Goal: Complete application form

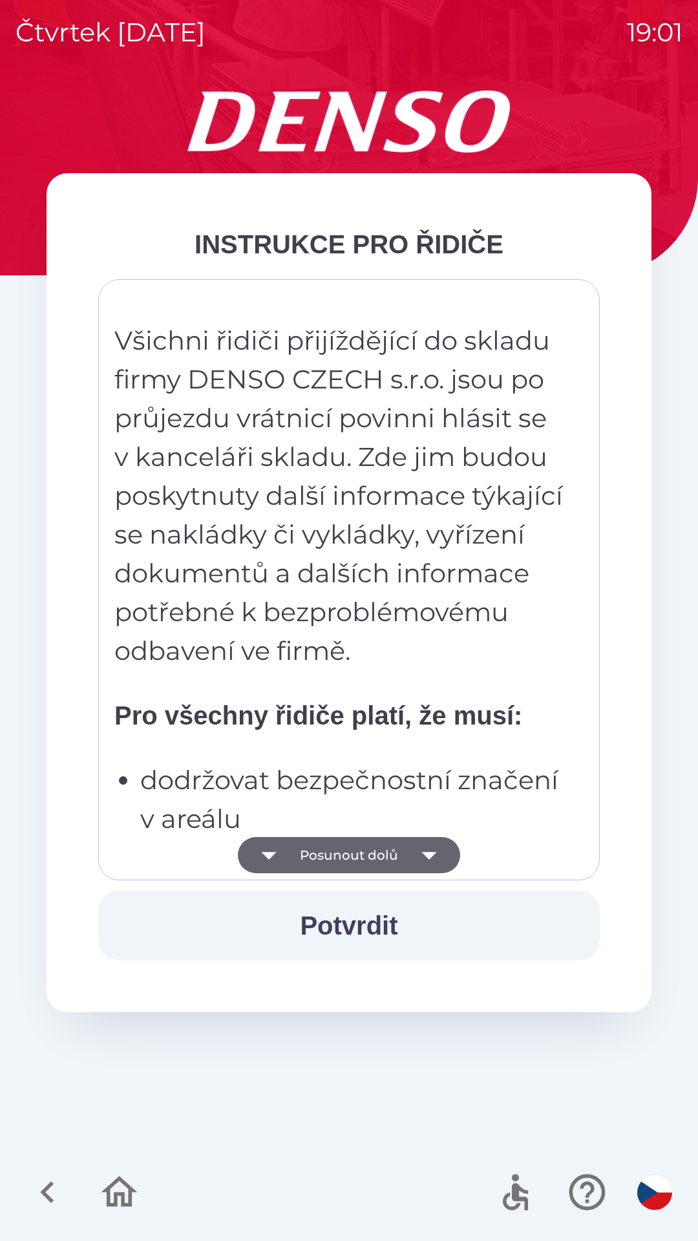
click at [406, 859] on button "Posunout dolů" at bounding box center [349, 855] width 222 height 36
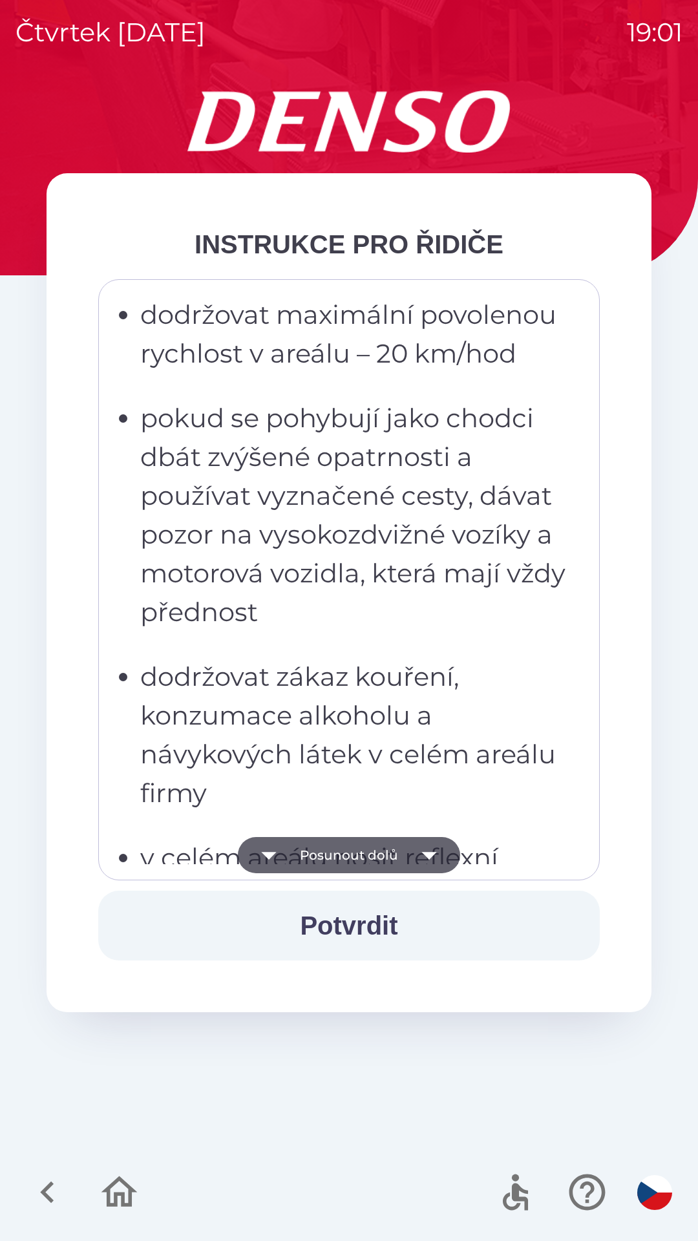
click at [414, 862] on icon "button" at bounding box center [429, 855] width 36 height 36
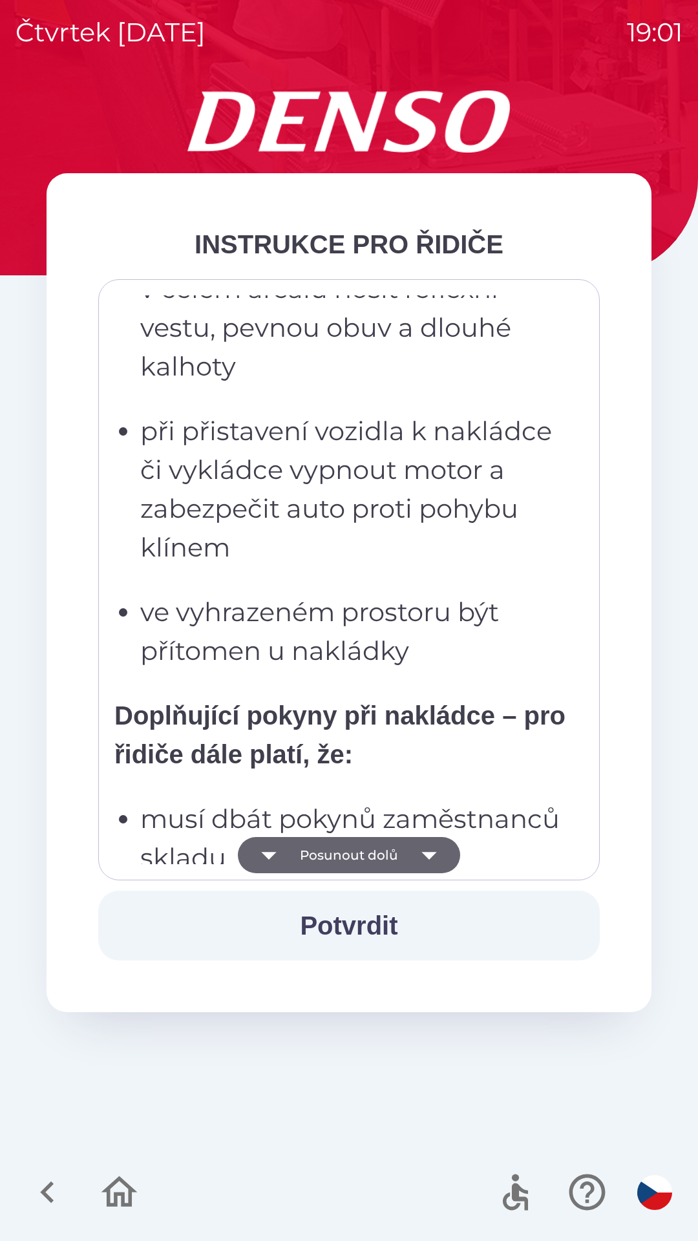
click at [417, 867] on icon "button" at bounding box center [429, 855] width 36 height 36
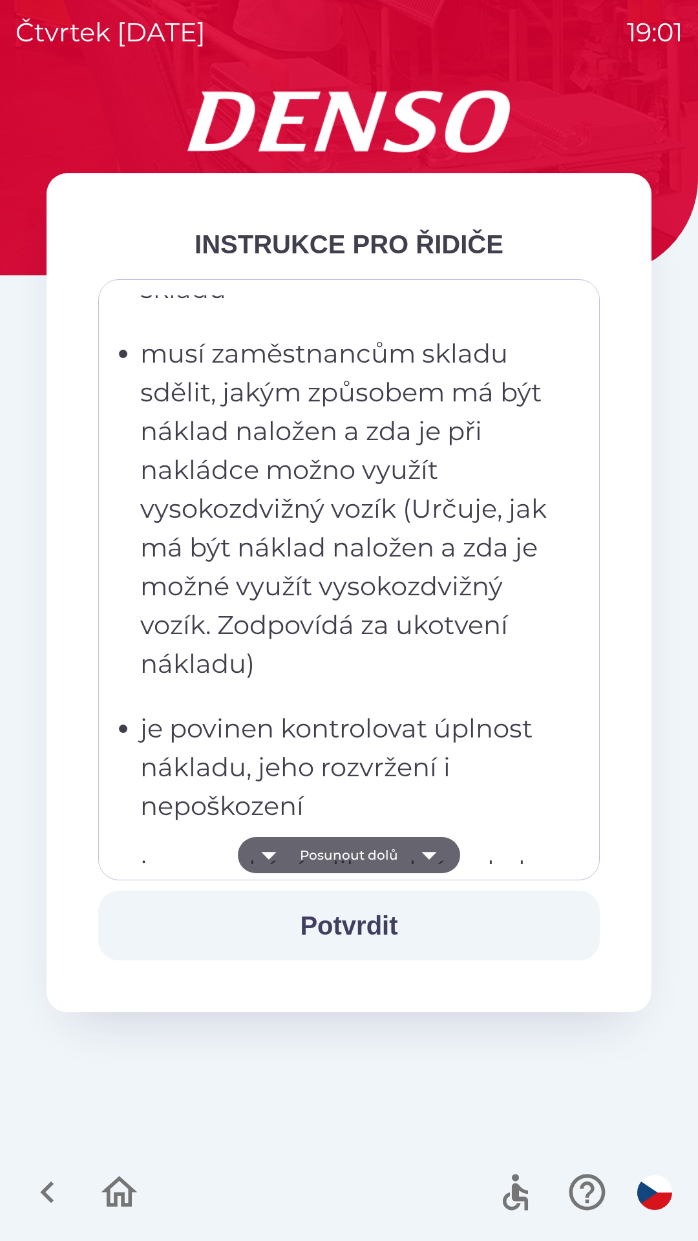
click at [423, 856] on icon "button" at bounding box center [429, 855] width 36 height 36
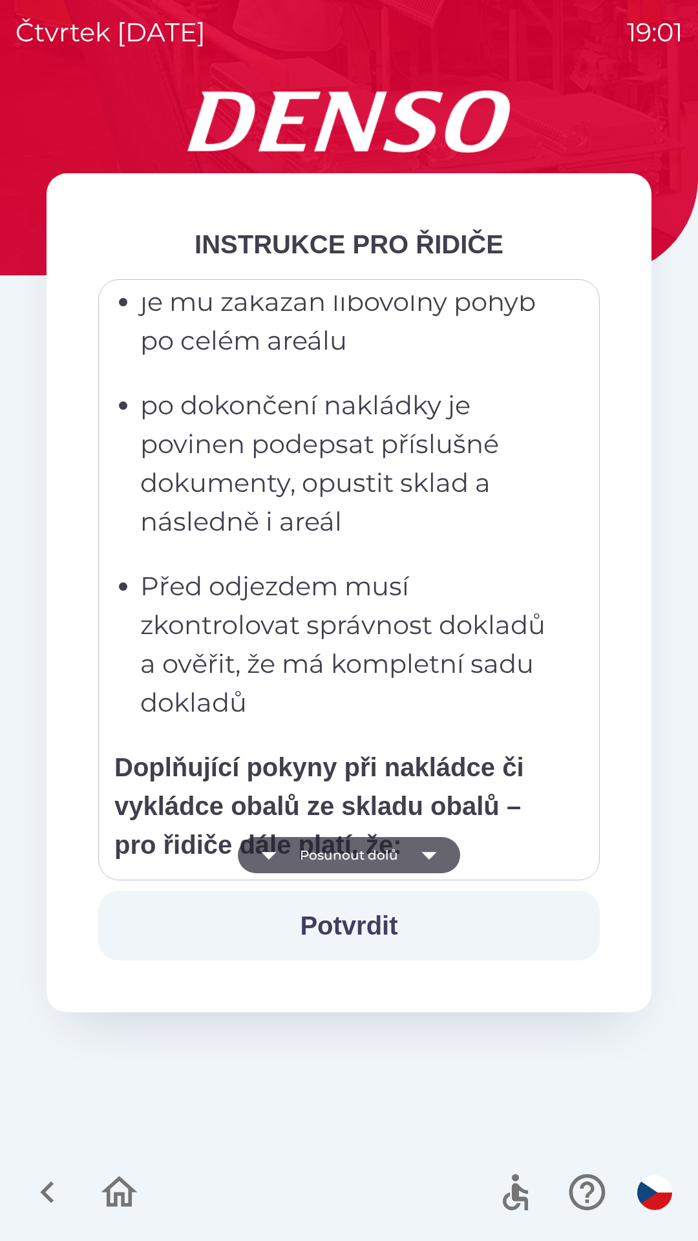
click at [428, 856] on icon "button" at bounding box center [428, 856] width 15 height 8
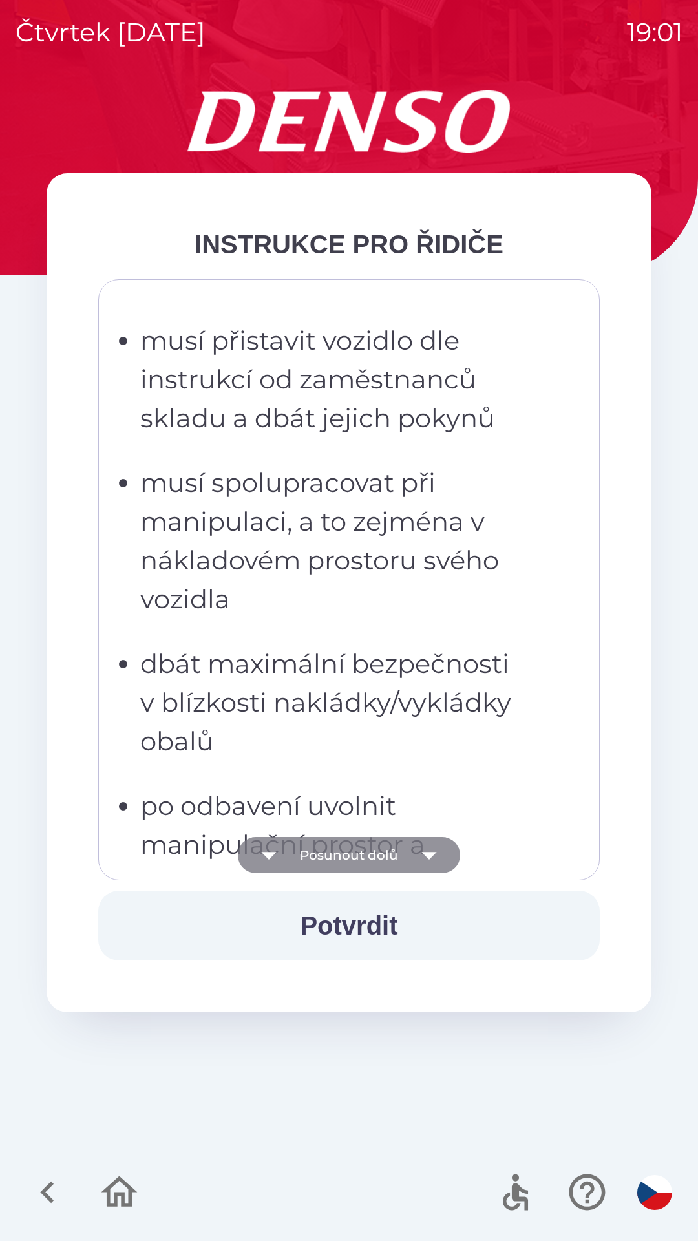
click at [426, 854] on icon "button" at bounding box center [428, 856] width 15 height 8
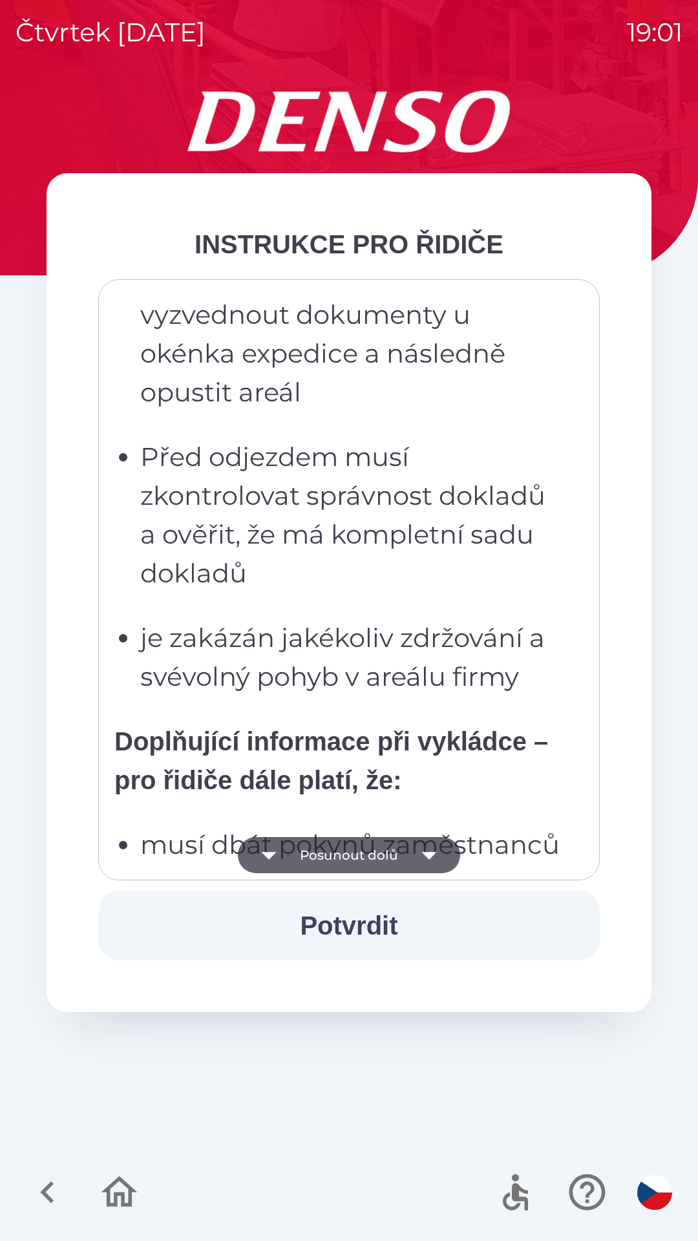
click at [425, 856] on icon "button" at bounding box center [428, 856] width 15 height 8
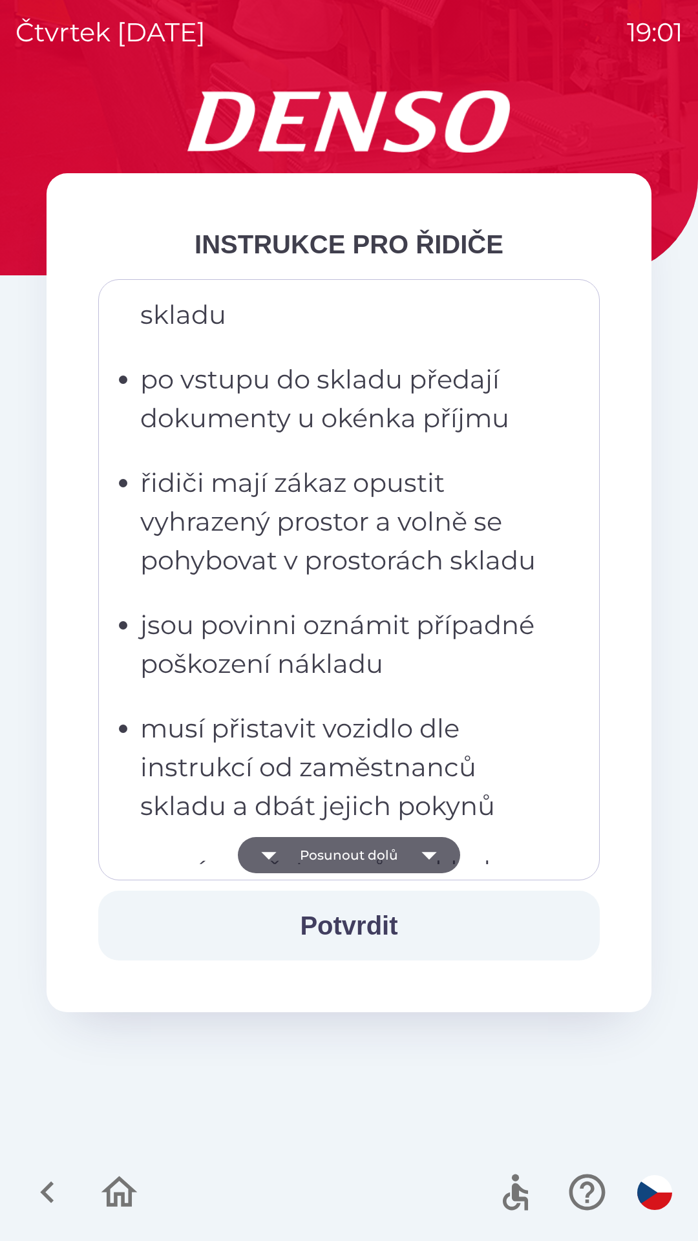
click at [428, 854] on icon "button" at bounding box center [428, 856] width 15 height 8
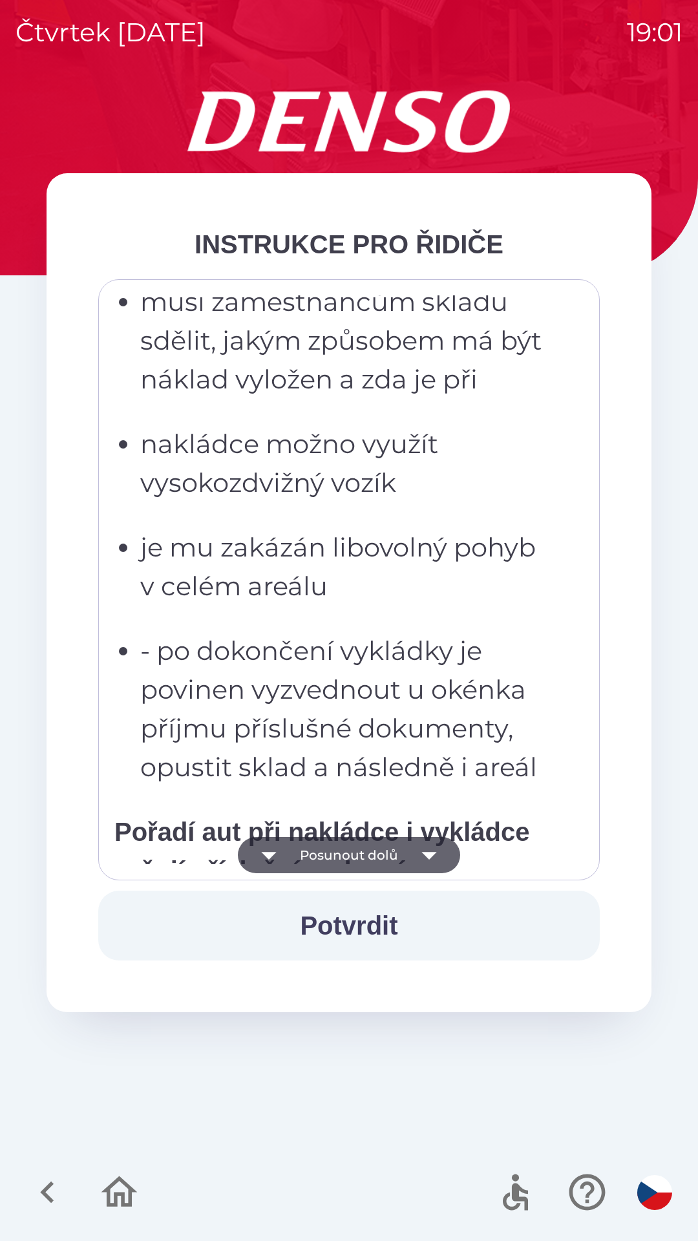
click at [428, 857] on icon "button" at bounding box center [428, 856] width 15 height 8
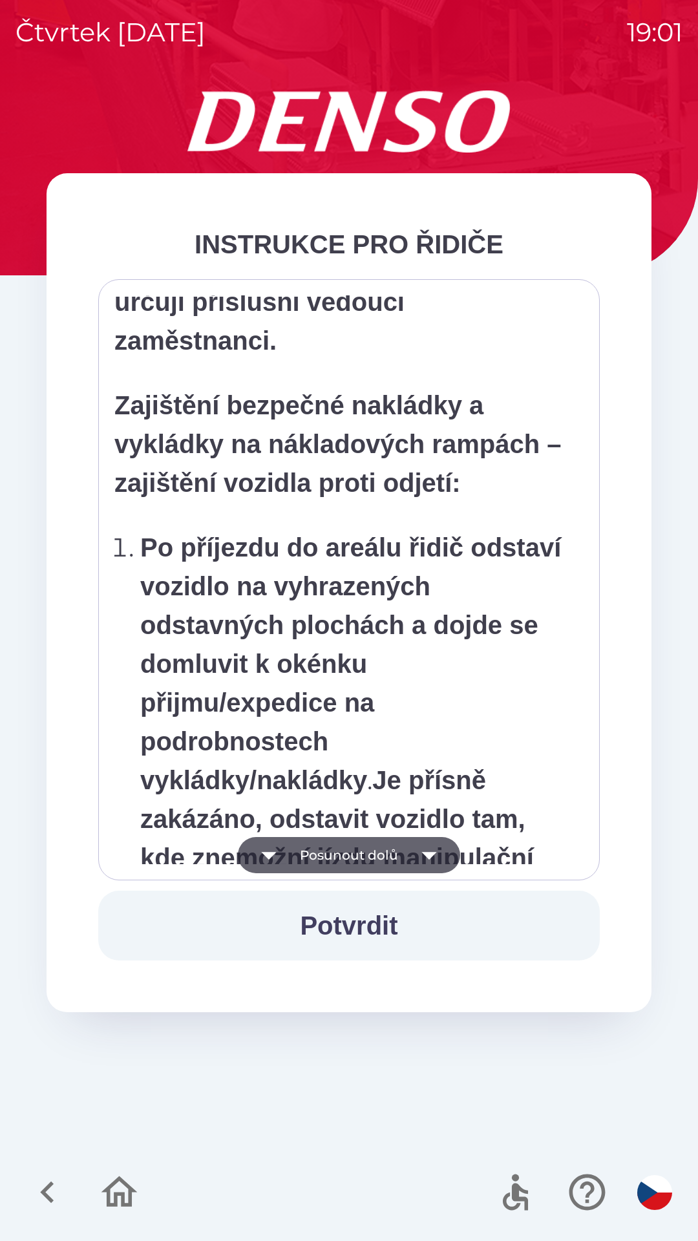
click at [428, 860] on icon "button" at bounding box center [429, 855] width 36 height 36
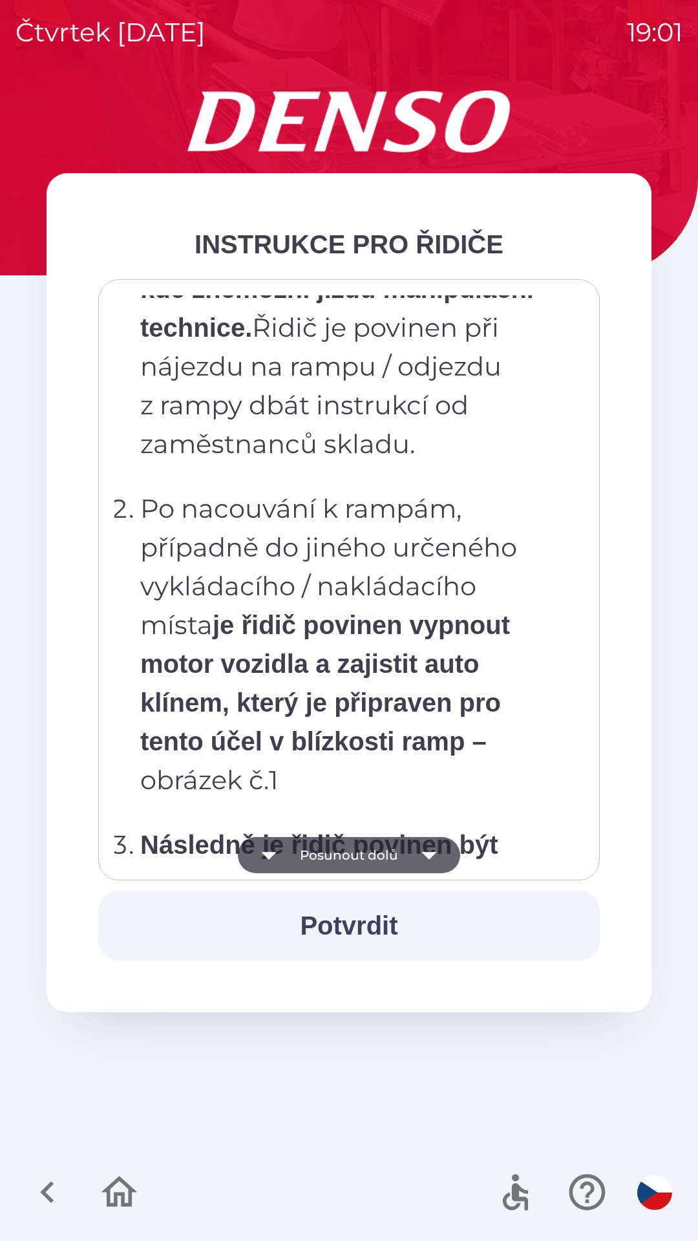
click at [434, 854] on icon "button" at bounding box center [428, 856] width 15 height 8
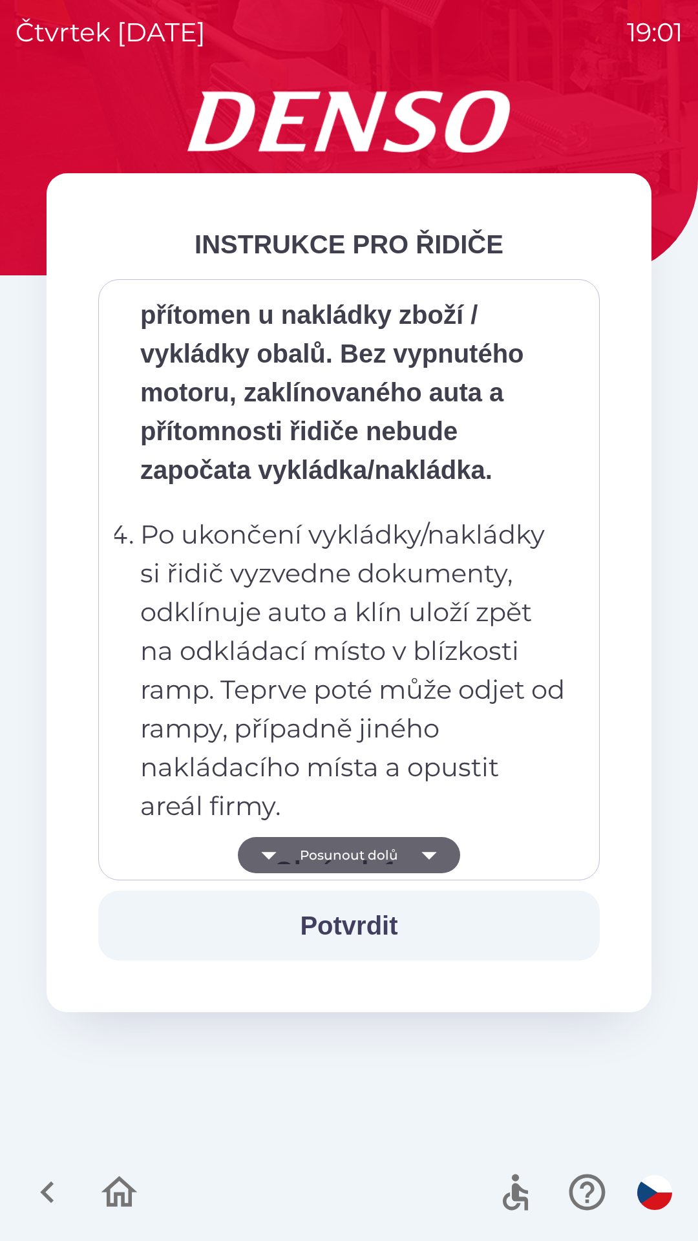
click at [434, 851] on icon "button" at bounding box center [429, 855] width 36 height 36
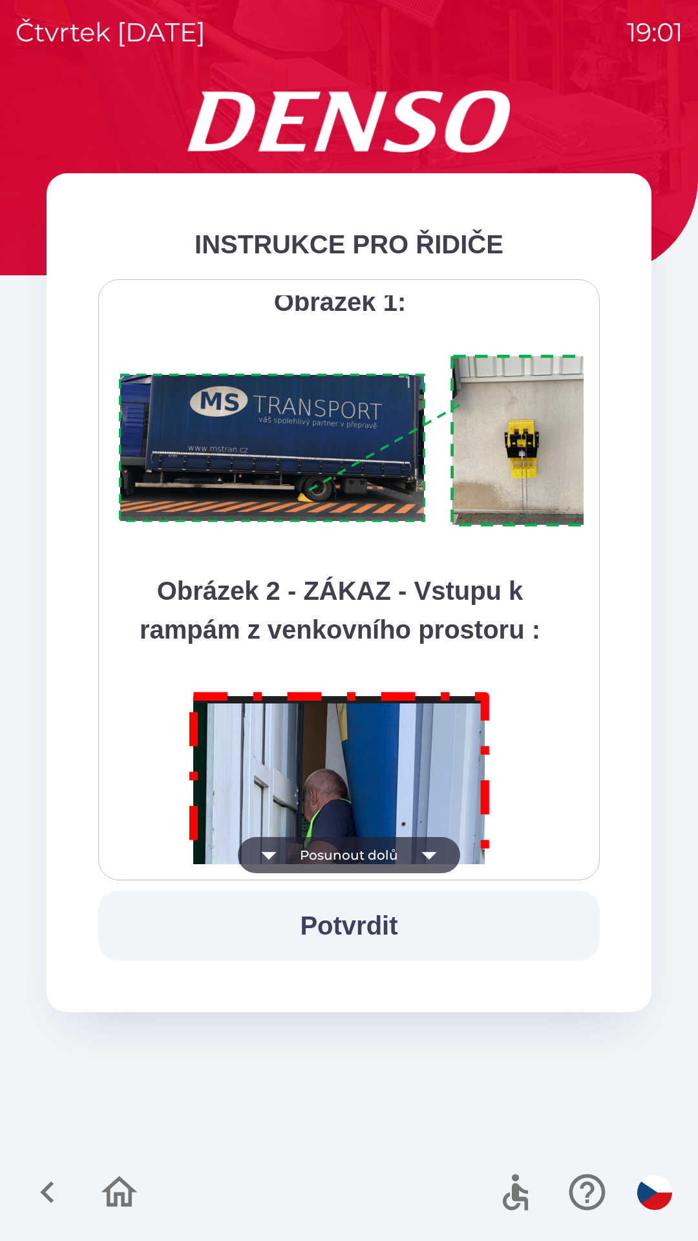
click at [436, 857] on icon "button" at bounding box center [429, 855] width 36 height 36
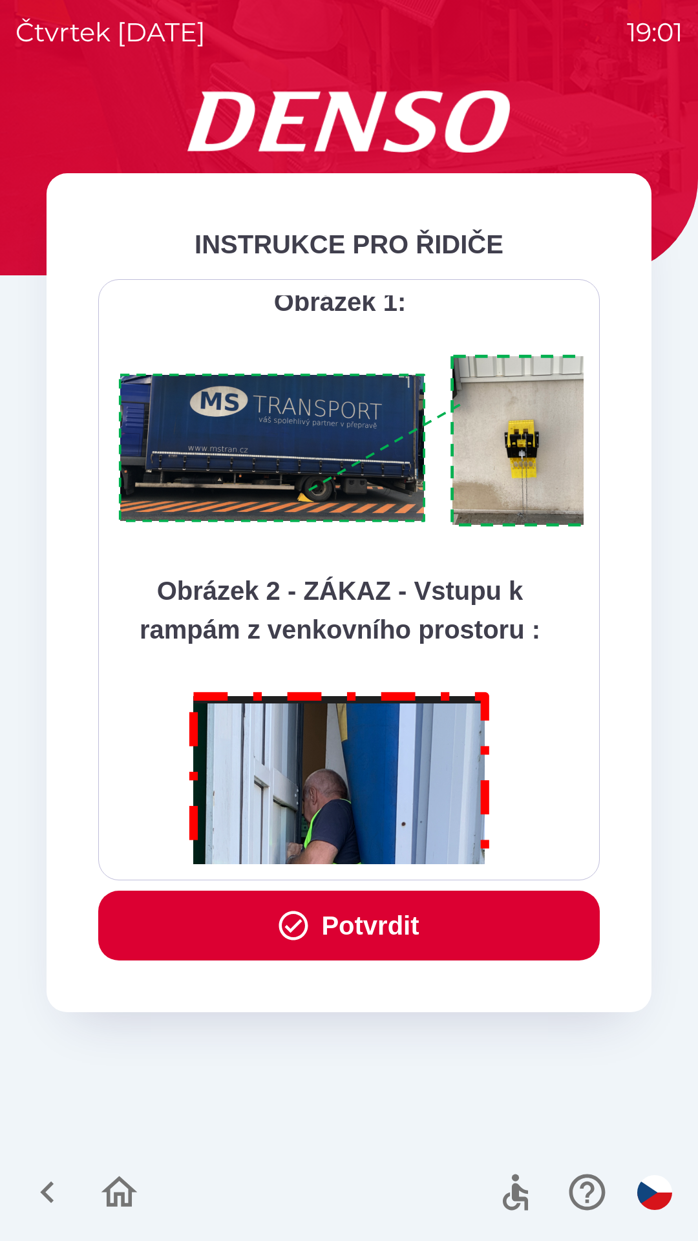
scroll to position [7262, 0]
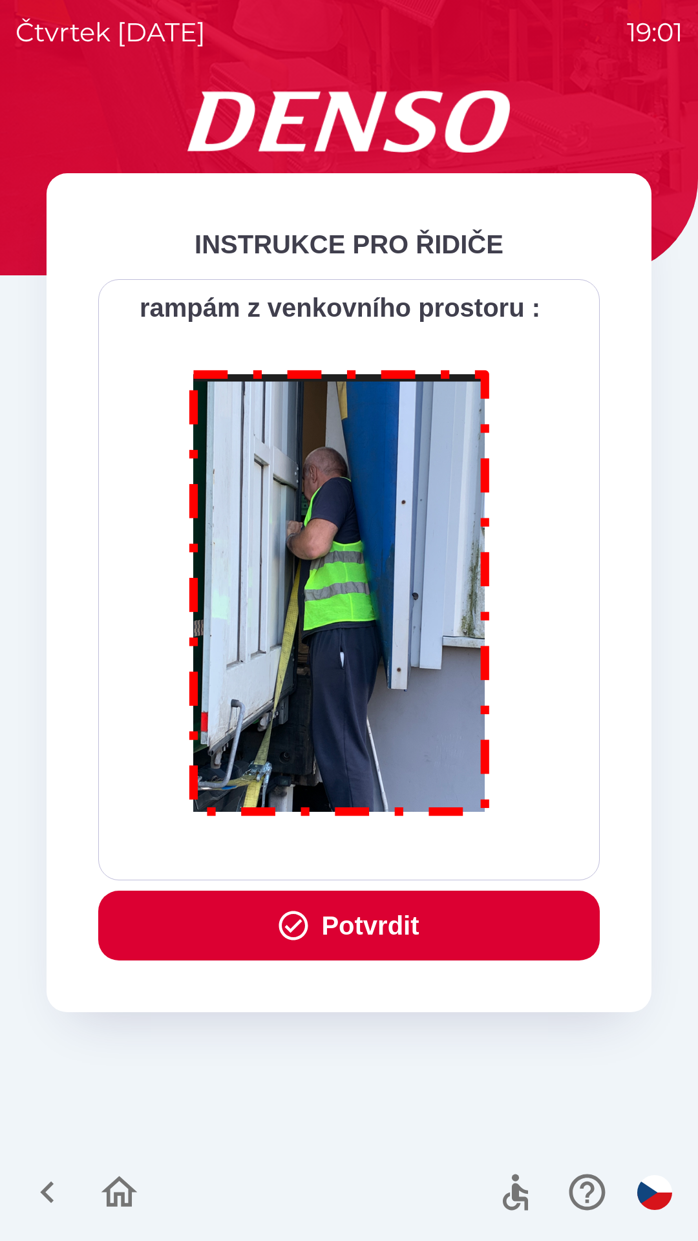
click at [439, 853] on div "Všichni řidiči přijíždějící do skladu firmy DENSO CZECH s.r.o. jsou po průjezdu…" at bounding box center [348, 579] width 469 height 569
click at [432, 912] on button "Potvrdit" at bounding box center [348, 925] width 501 height 70
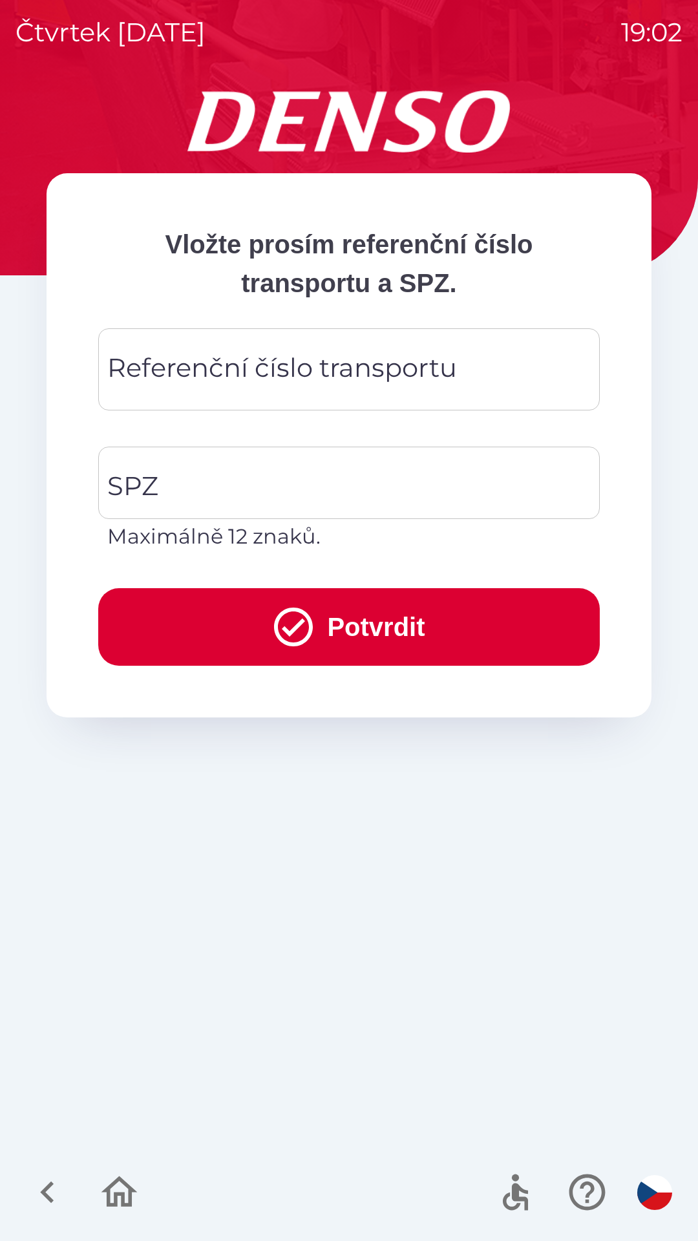
click at [419, 359] on div "Referenční číslo transportu Referenční číslo transportu" at bounding box center [348, 369] width 501 height 82
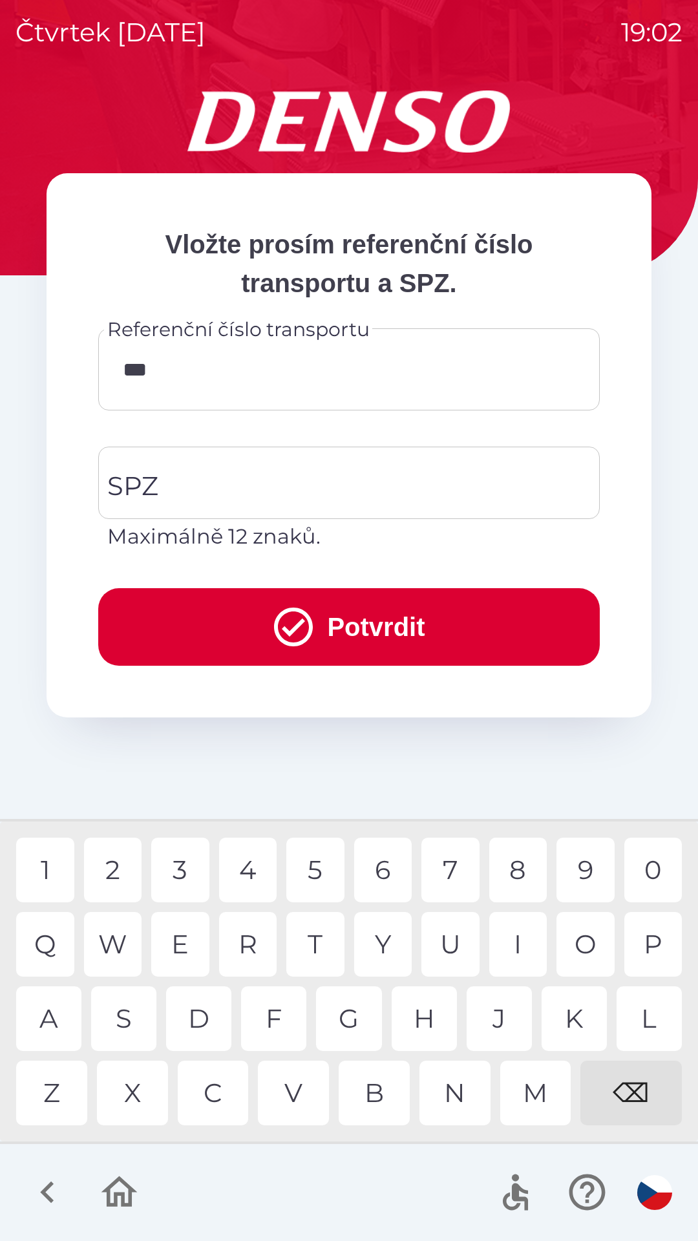
click at [446, 874] on div "7" at bounding box center [450, 869] width 58 height 65
click at [575, 868] on div "9" at bounding box center [585, 869] width 58 height 65
type input "******"
click at [278, 373] on input "******" at bounding box center [349, 369] width 470 height 51
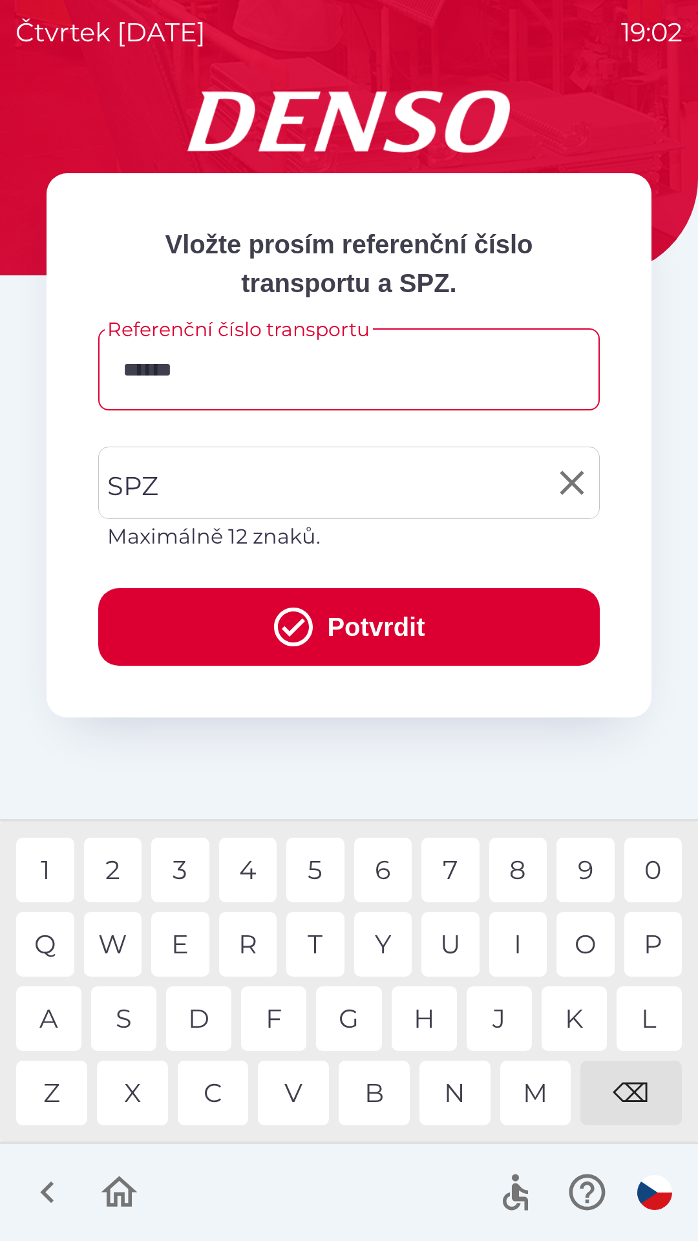
click at [327, 479] on input "SPZ" at bounding box center [339, 482] width 470 height 61
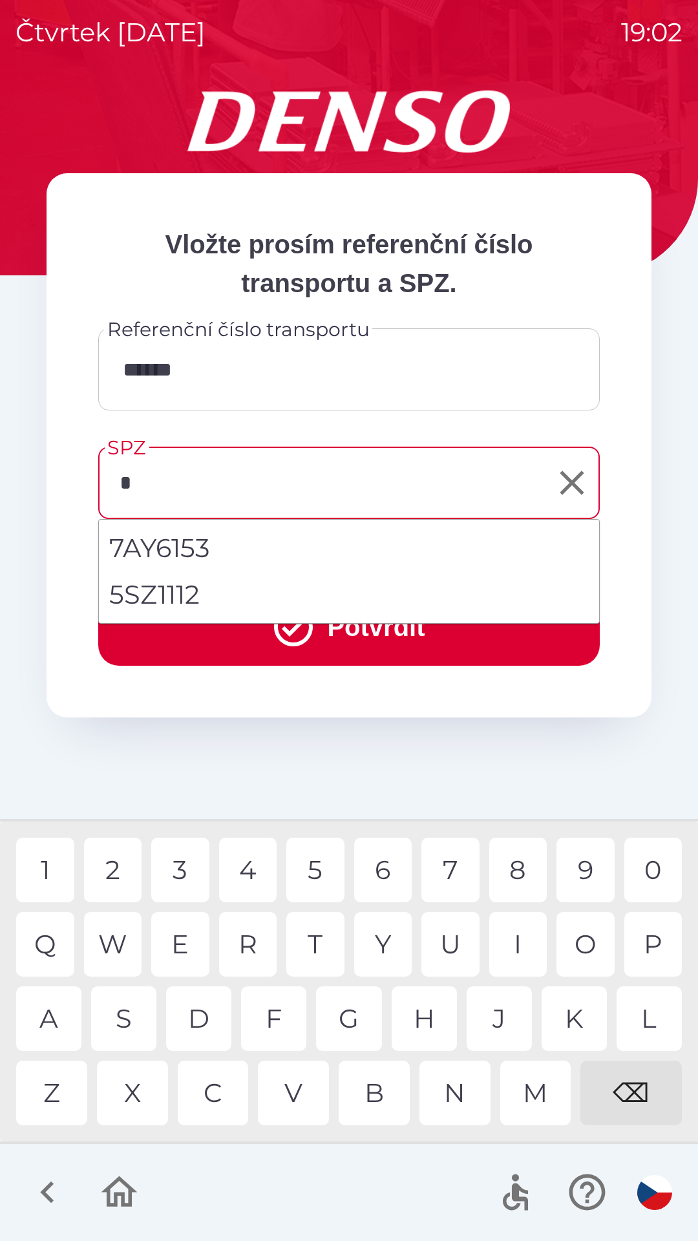
click at [314, 874] on div "5" at bounding box center [315, 869] width 58 height 65
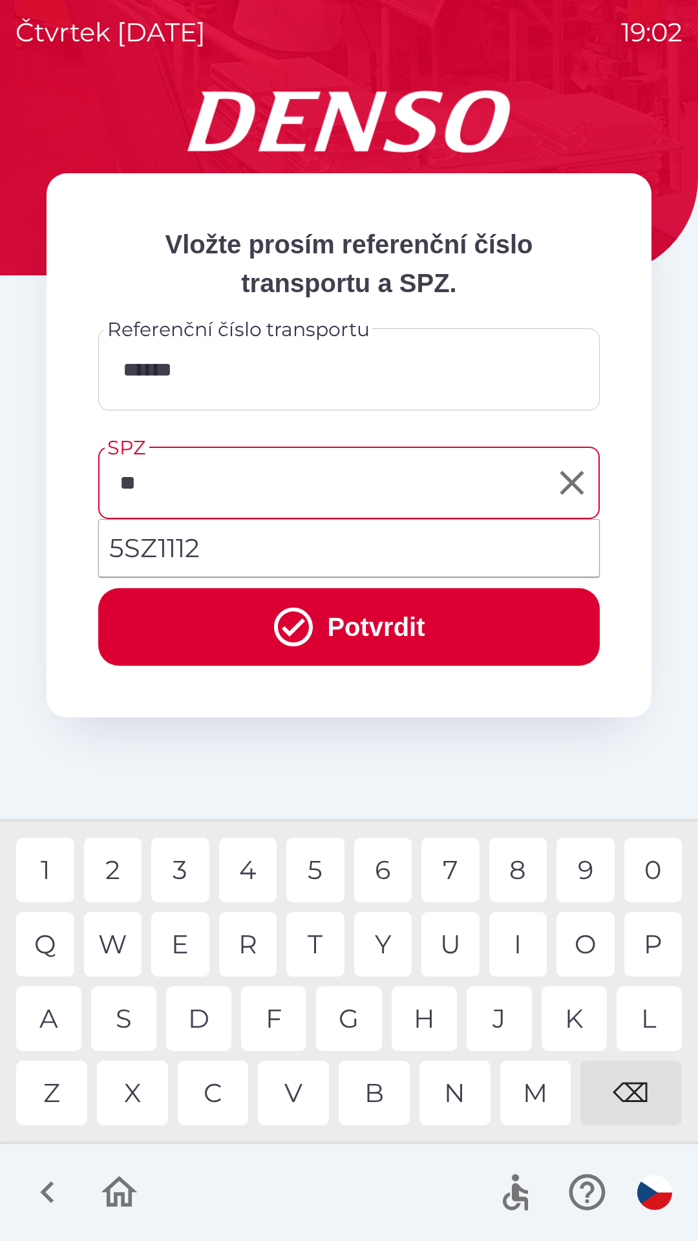
click at [124, 1013] on div "S" at bounding box center [123, 1018] width 65 height 65
click at [275, 555] on li "5SZ1112" at bounding box center [349, 548] width 500 height 47
type input "*******"
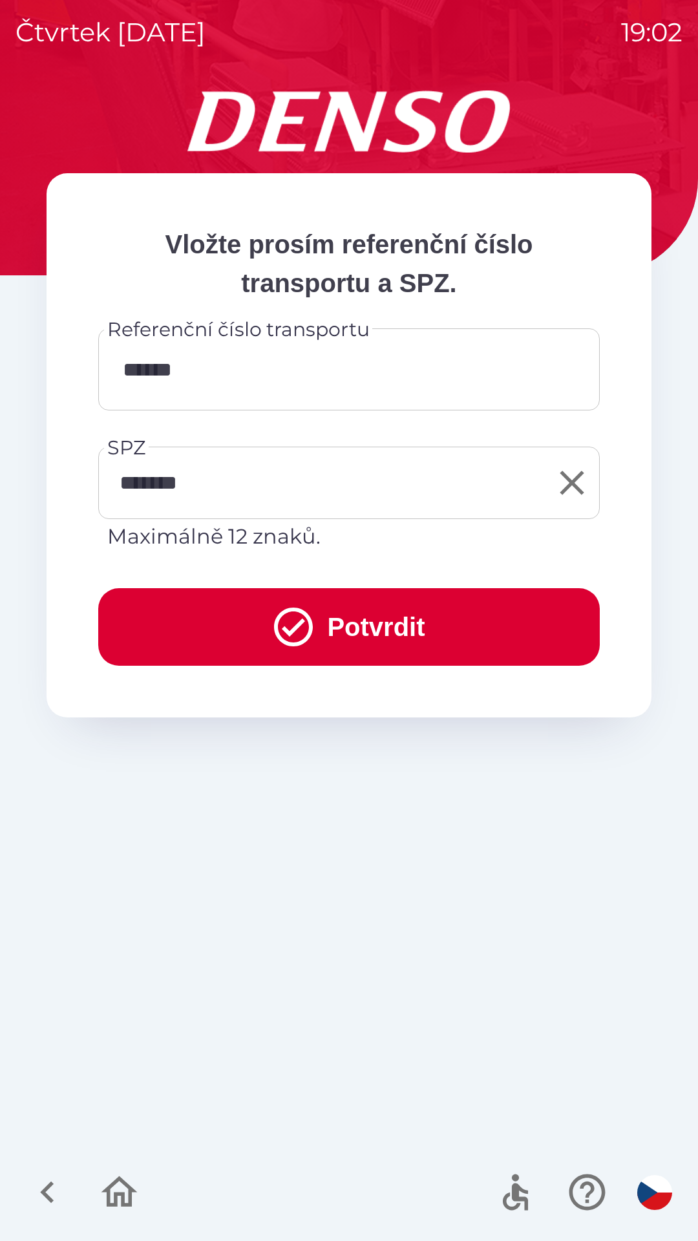
click at [370, 627] on button "Potvrdit" at bounding box center [348, 627] width 501 height 78
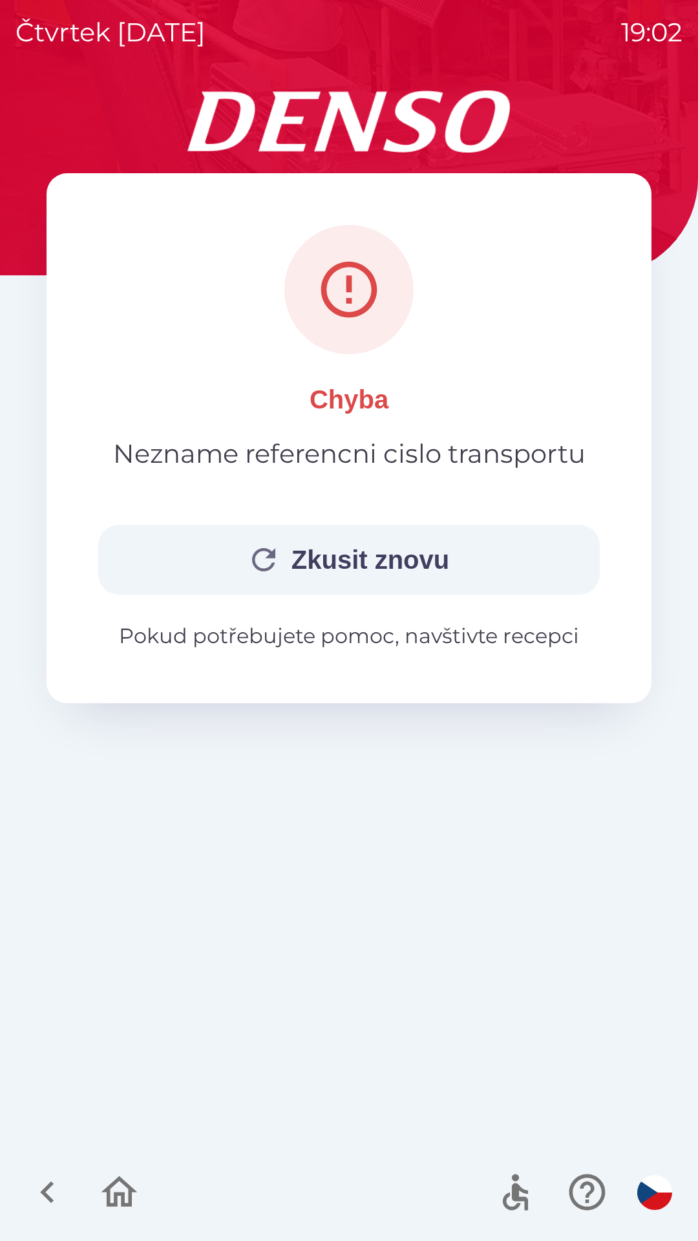
click at [471, 580] on button "Zkusit znovu" at bounding box center [348, 560] width 501 height 70
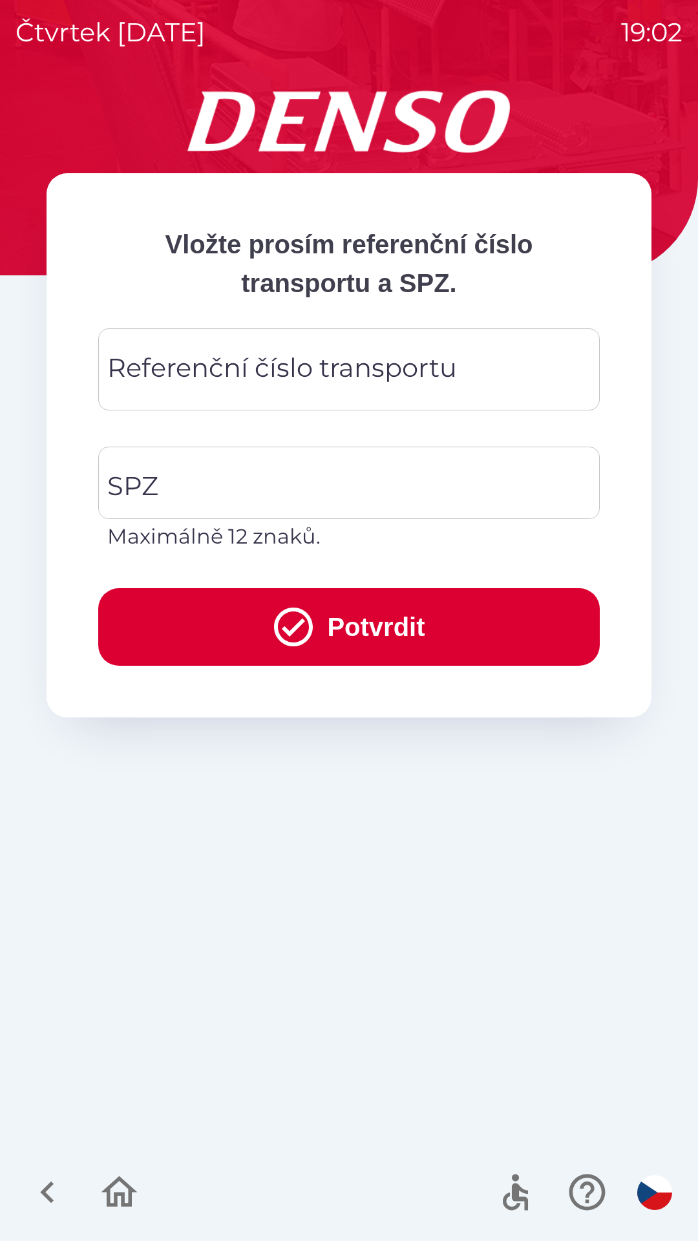
click at [429, 372] on div "Referenční číslo transportu Referenční číslo transportu" at bounding box center [348, 369] width 501 height 82
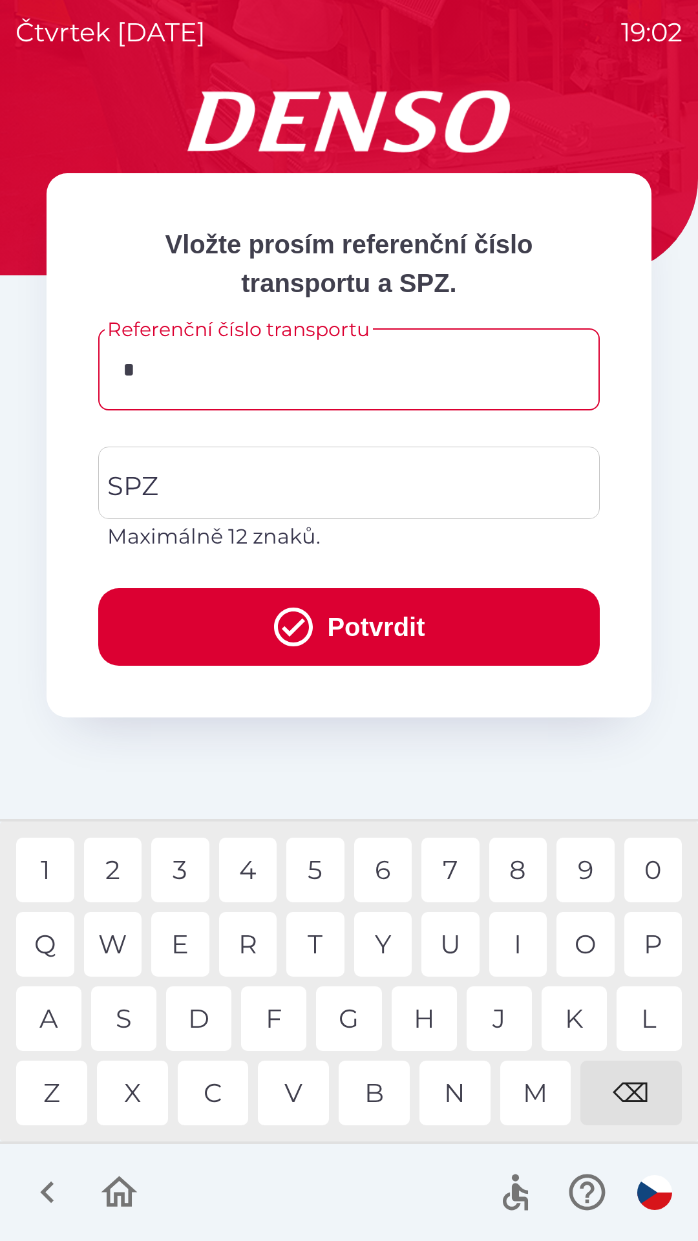
click at [184, 866] on div "3" at bounding box center [180, 869] width 58 height 65
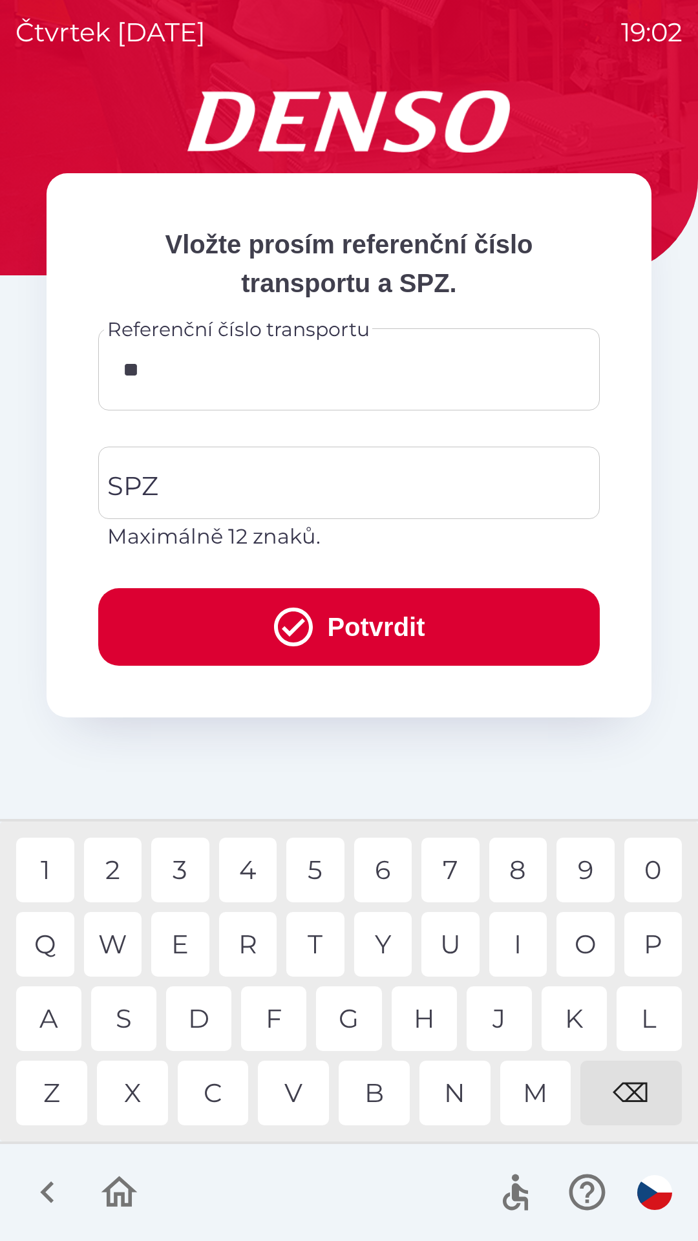
click at [248, 867] on div "4" at bounding box center [248, 869] width 58 height 65
click at [446, 878] on div "7" at bounding box center [450, 869] width 58 height 65
click at [584, 874] on div "9" at bounding box center [585, 869] width 58 height 65
type input "******"
click at [384, 475] on input "SPZ" at bounding box center [339, 482] width 470 height 61
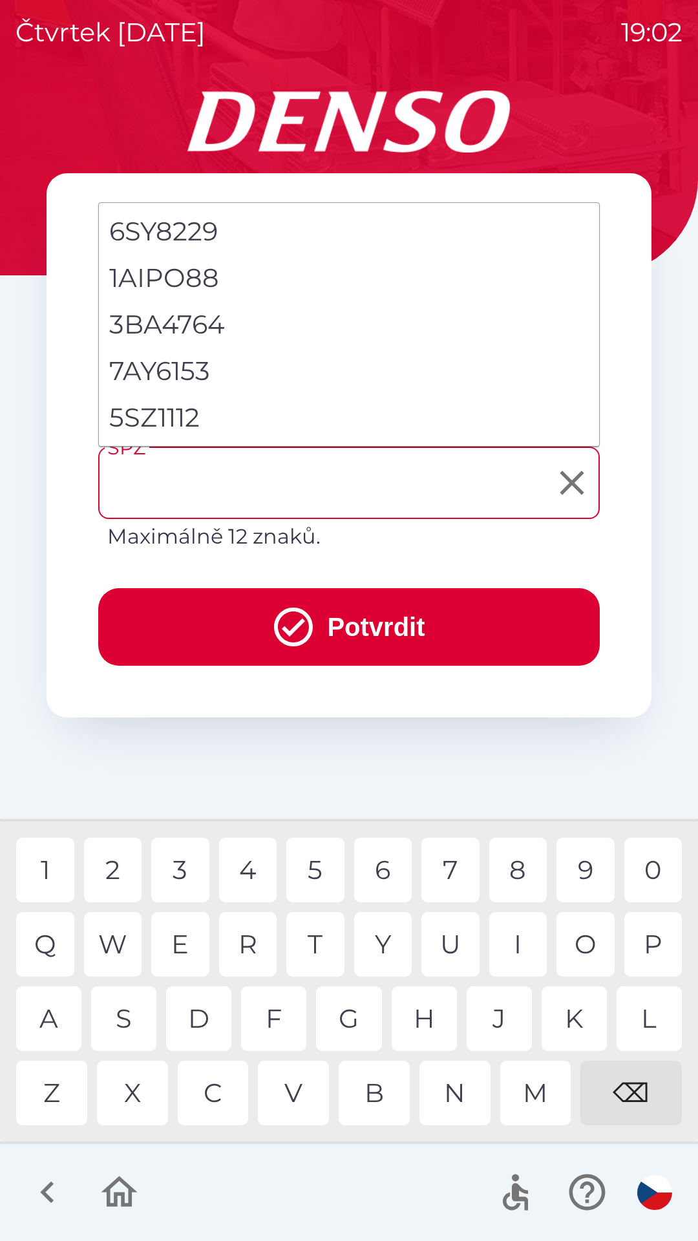
click at [270, 424] on li "5SZ1112" at bounding box center [349, 417] width 500 height 47
type input "*******"
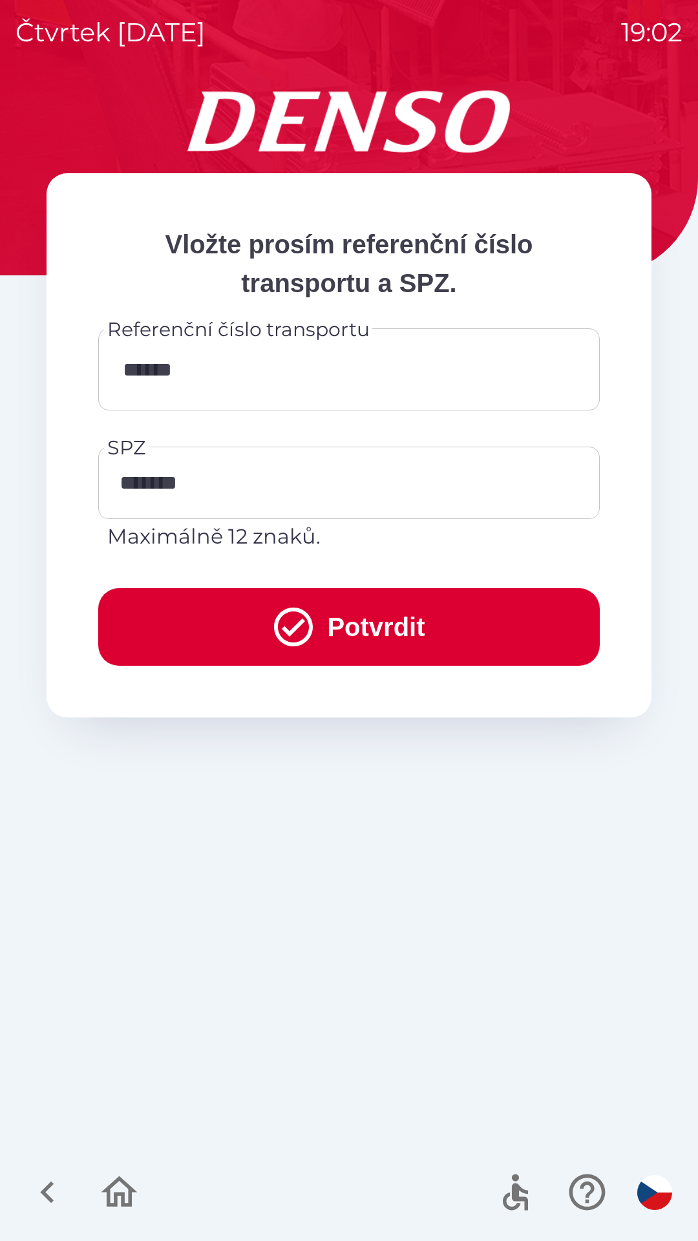
click at [308, 622] on icon "submit" at bounding box center [293, 627] width 47 height 47
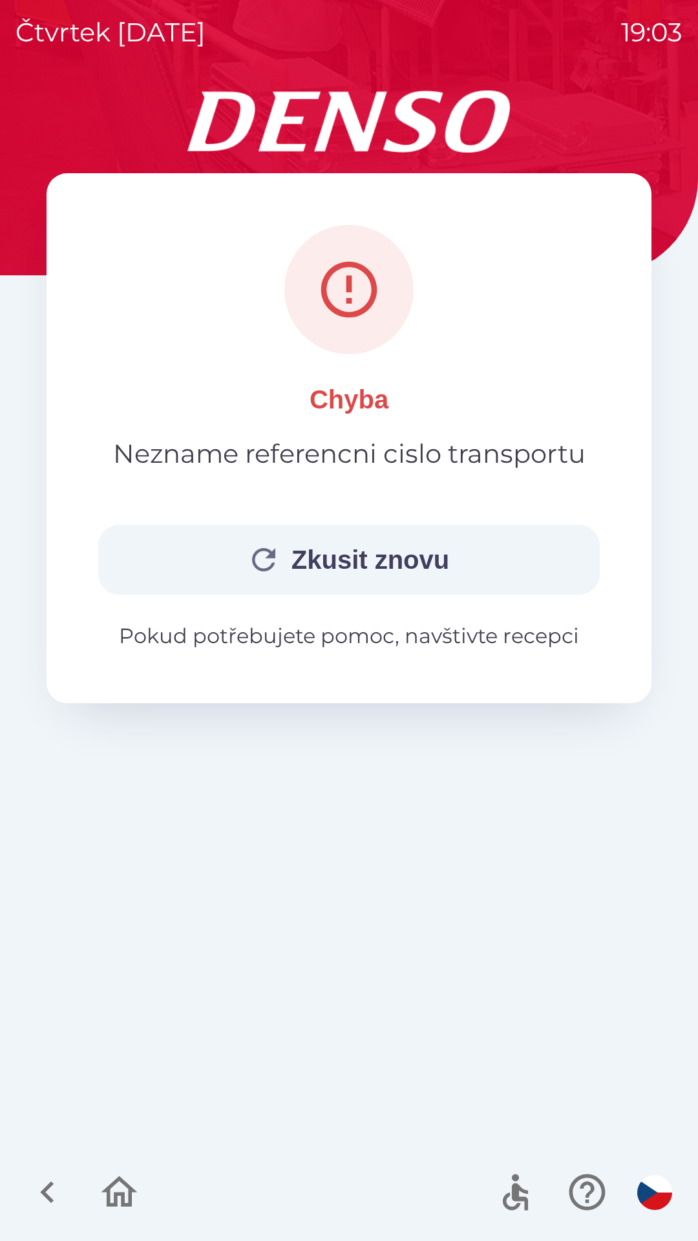
click at [450, 562] on button "Zkusit znovu" at bounding box center [348, 560] width 501 height 70
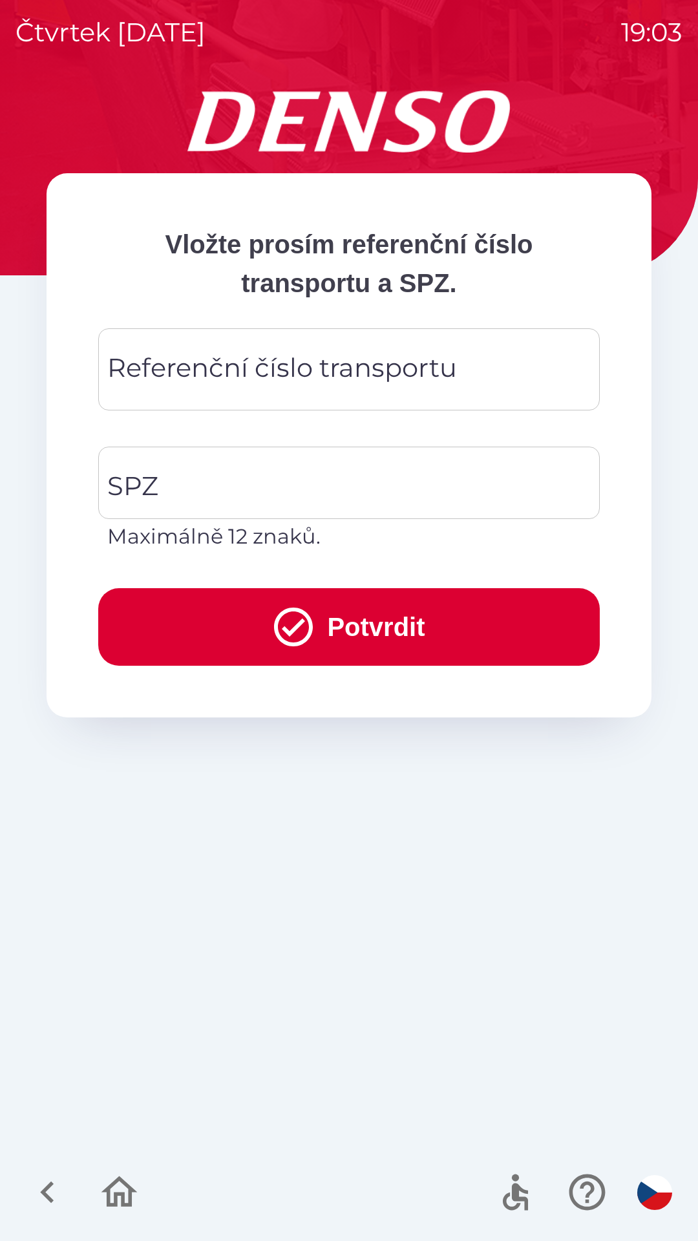
click at [340, 372] on div "Referenční číslo transportu Referenční číslo transportu" at bounding box center [348, 369] width 501 height 82
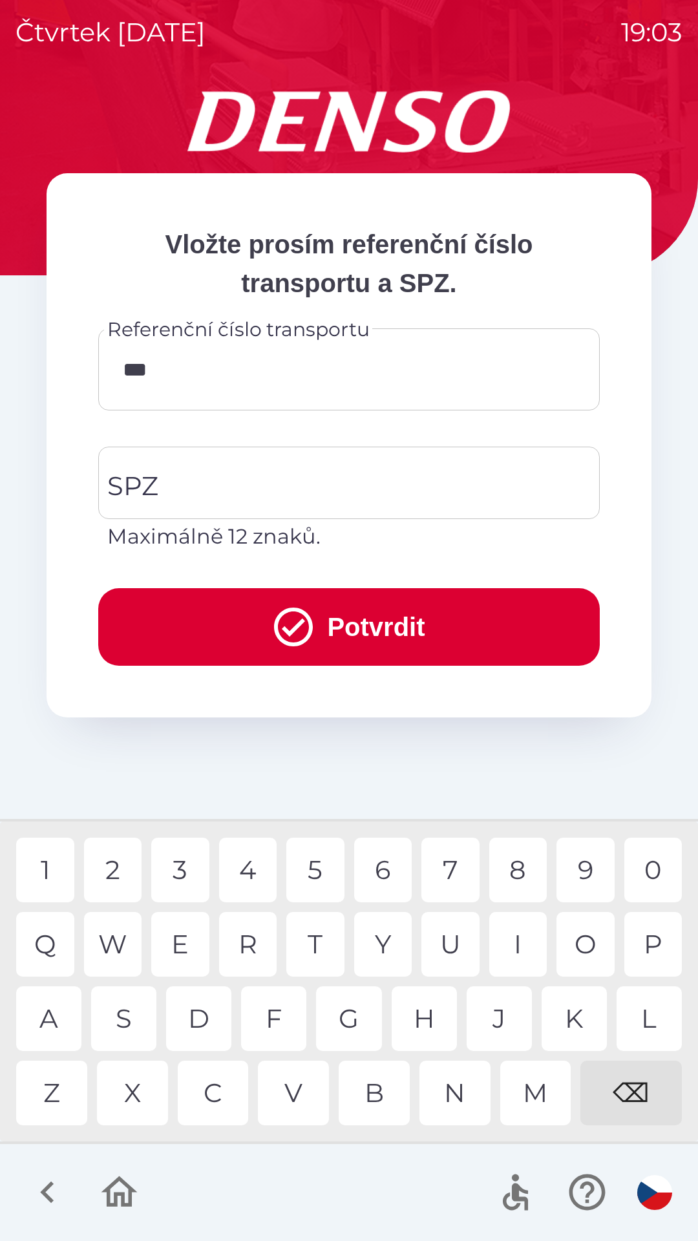
click at [454, 870] on div "7" at bounding box center [450, 869] width 58 height 65
click at [657, 866] on div "0" at bounding box center [653, 869] width 58 height 65
type input "******"
click at [371, 484] on input "SPZ" at bounding box center [339, 482] width 470 height 61
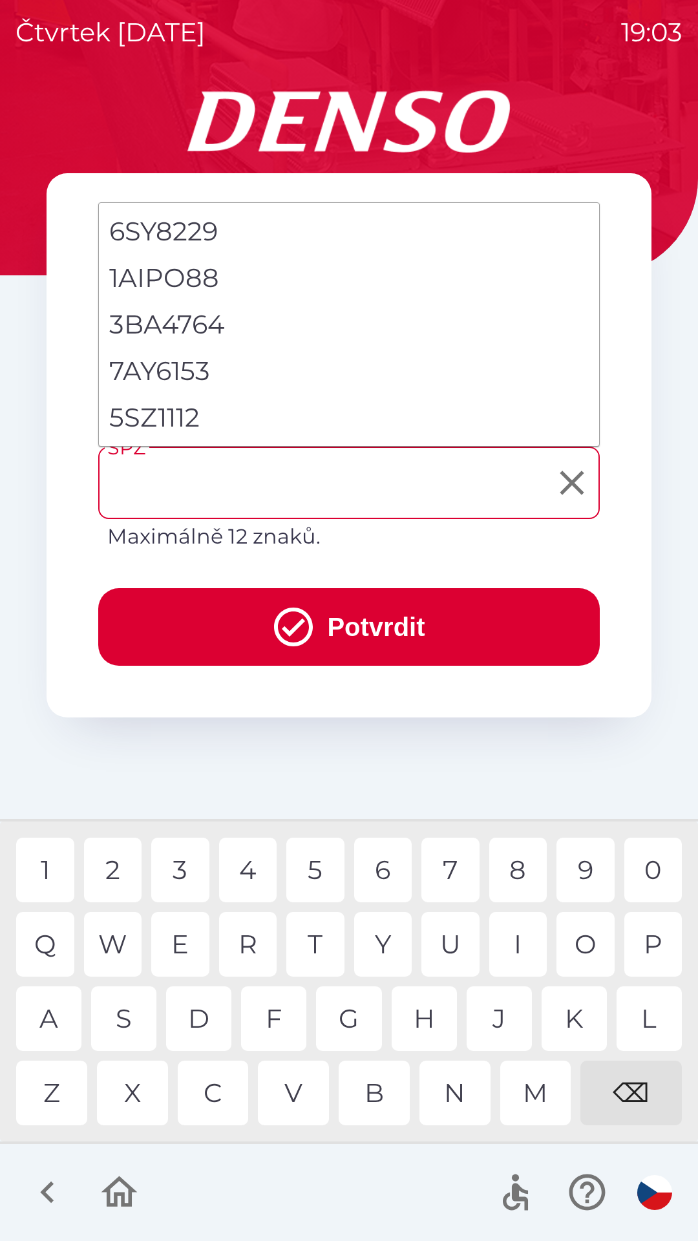
click at [296, 425] on li "5SZ1112" at bounding box center [349, 417] width 500 height 47
type input "*******"
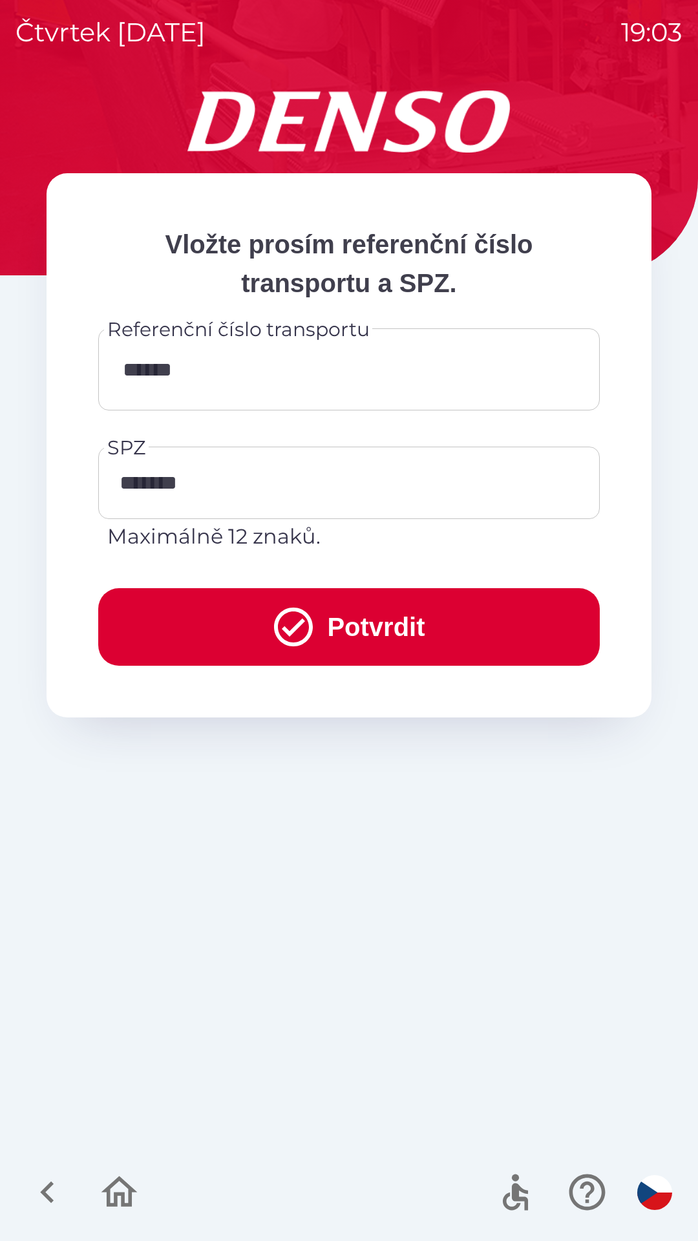
click at [306, 617] on icon "submit" at bounding box center [293, 627] width 47 height 47
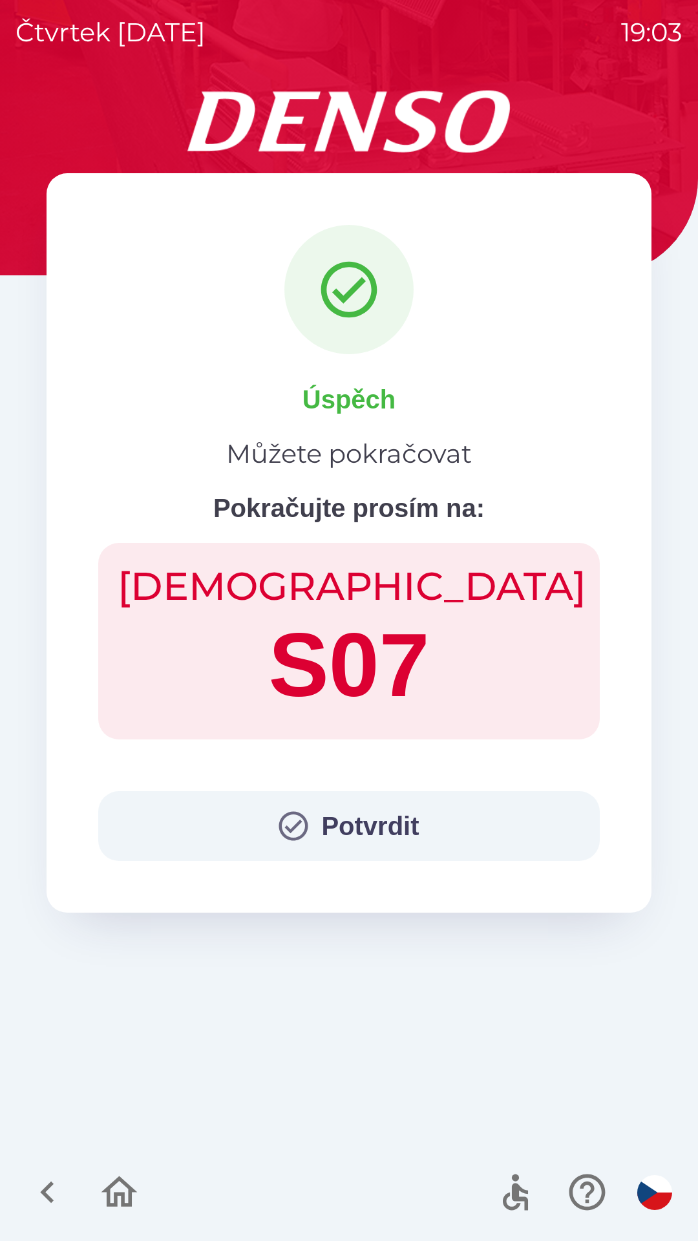
click at [438, 839] on button "Potvrdit" at bounding box center [348, 826] width 501 height 70
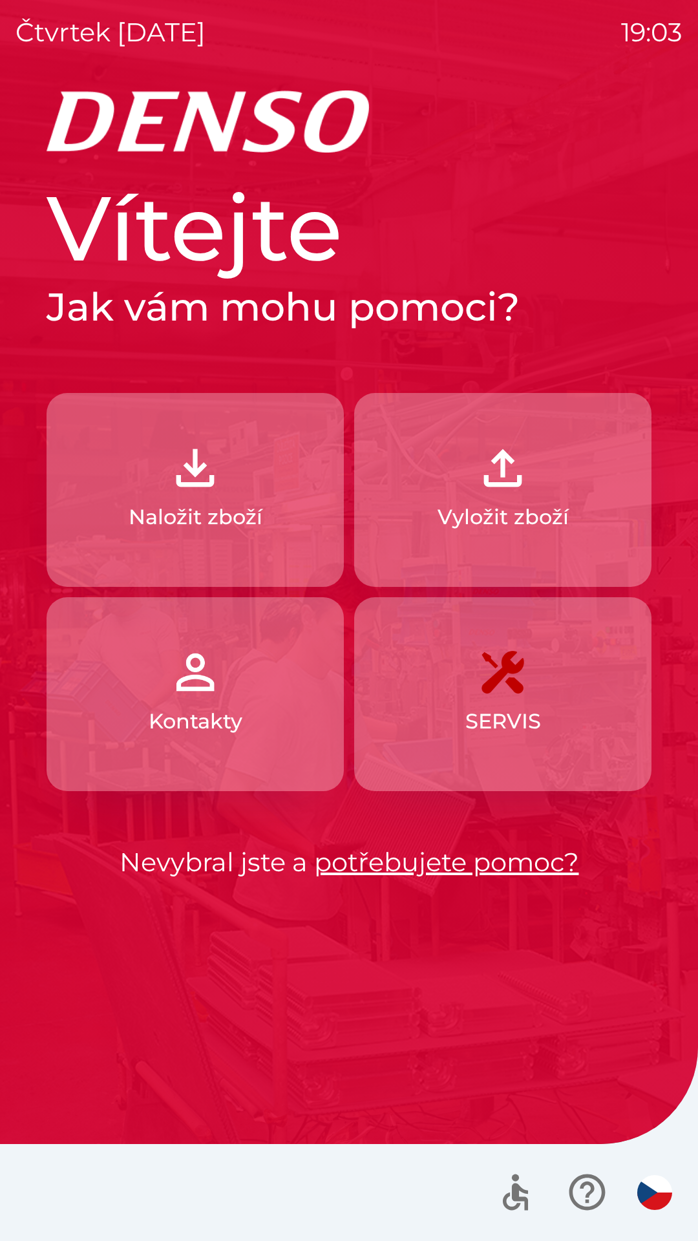
click at [286, 529] on button "Naložit zboží" at bounding box center [195, 490] width 297 height 194
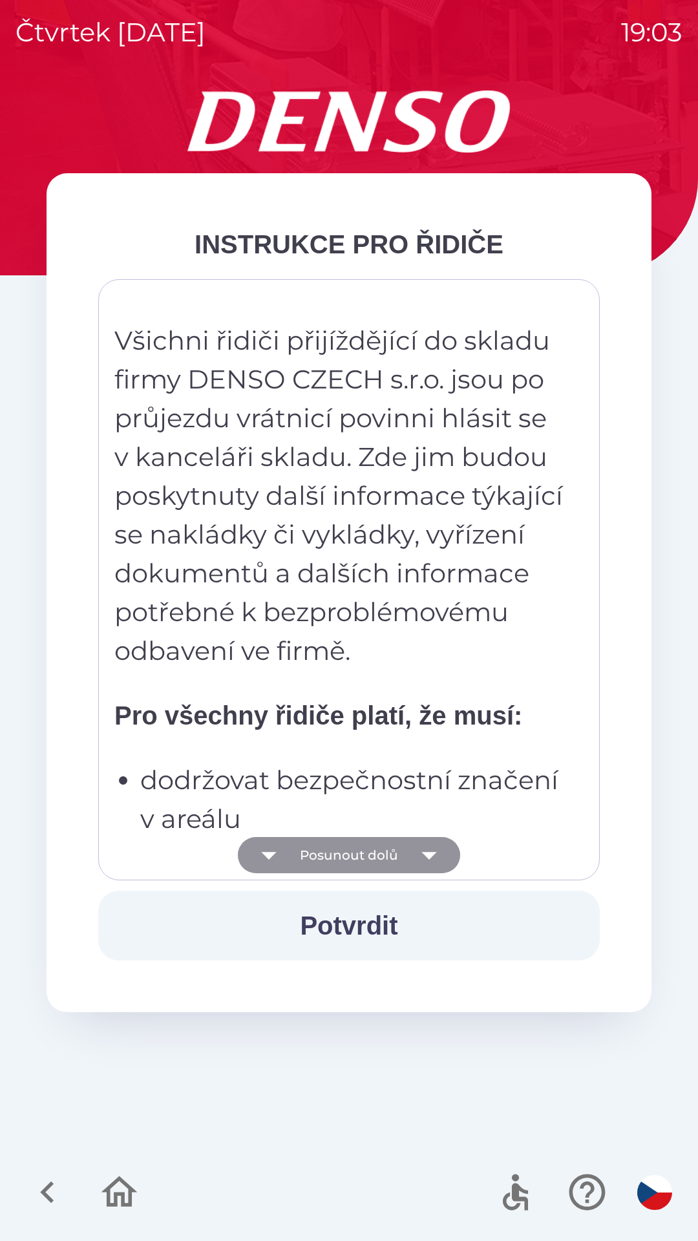
click at [361, 859] on button "Posunout dolů" at bounding box center [349, 855] width 222 height 36
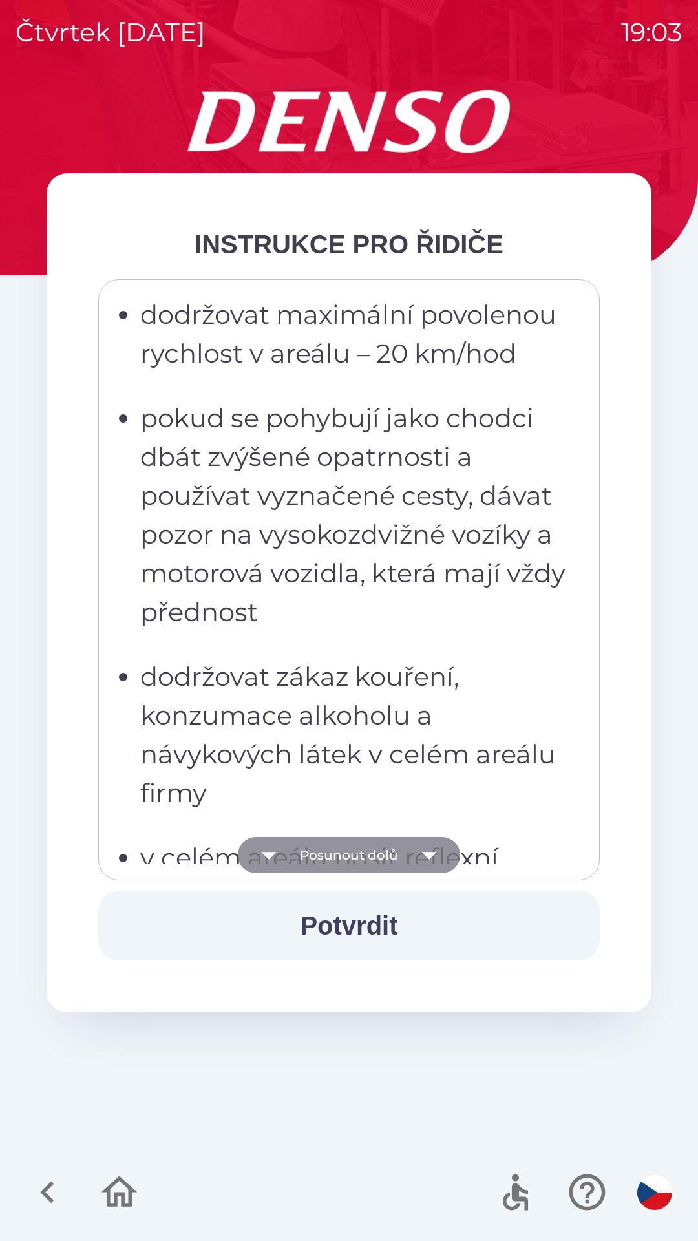
click at [366, 867] on button "Posunout dolů" at bounding box center [349, 855] width 222 height 36
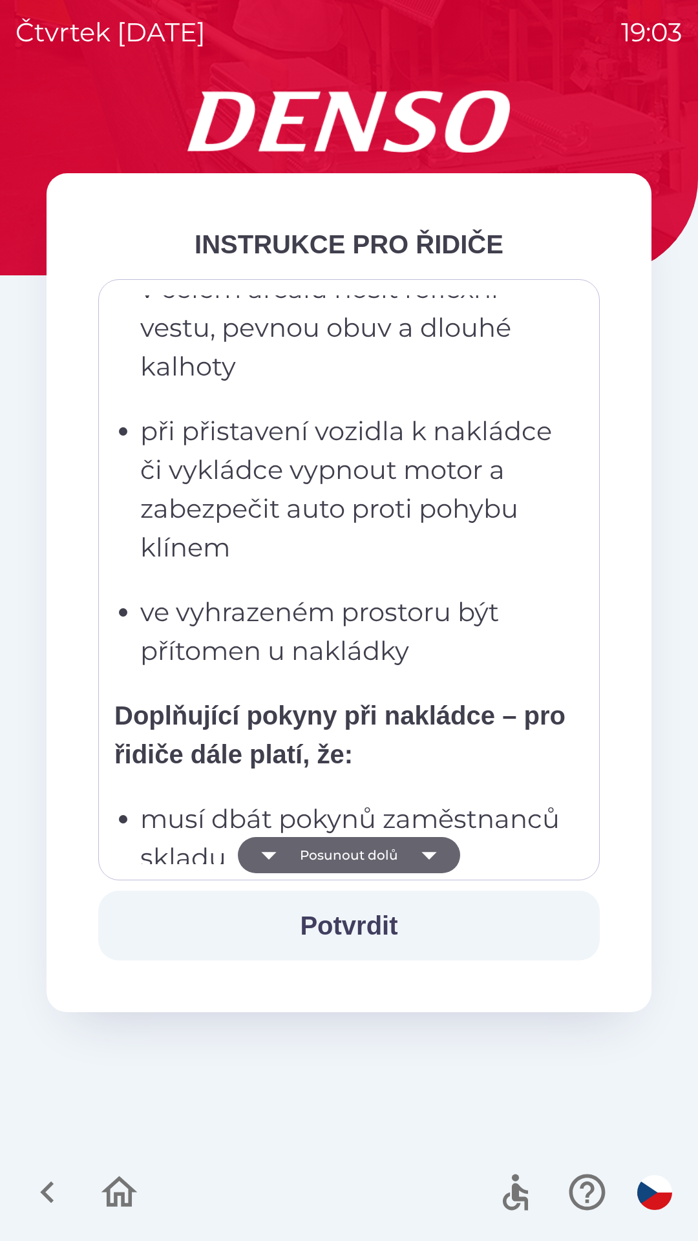
click at [374, 858] on button "Posunout dolů" at bounding box center [349, 855] width 222 height 36
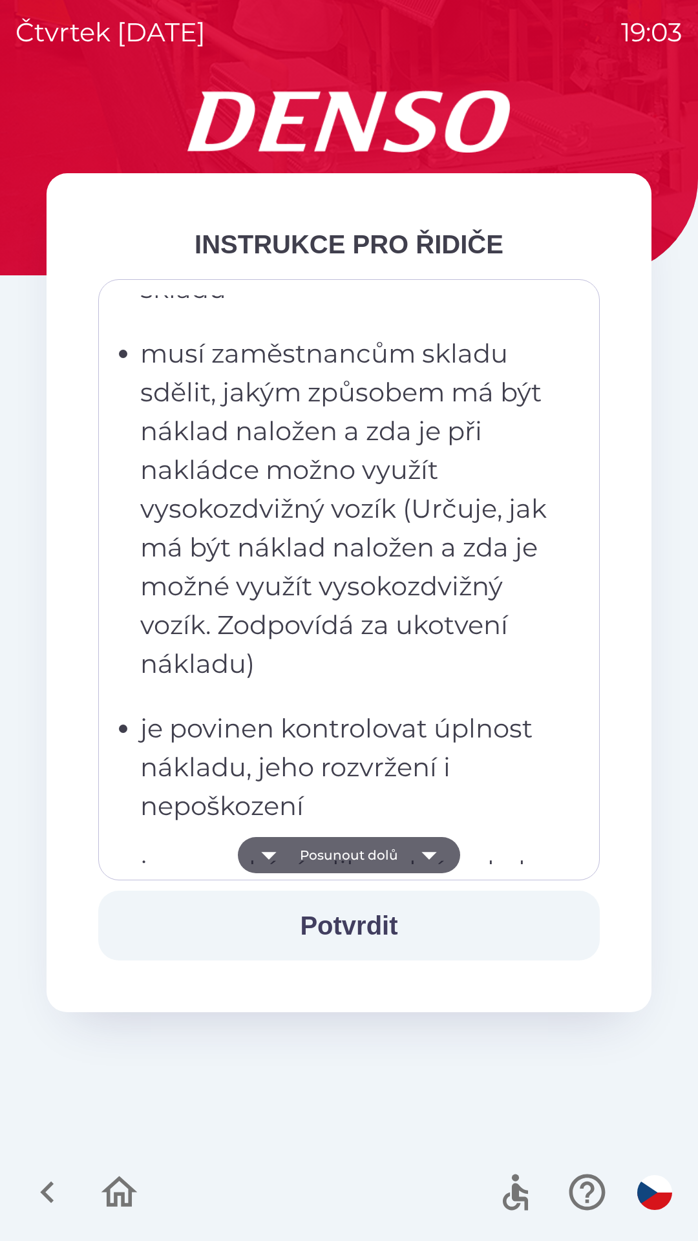
click at [379, 858] on button "Posunout dolů" at bounding box center [349, 855] width 222 height 36
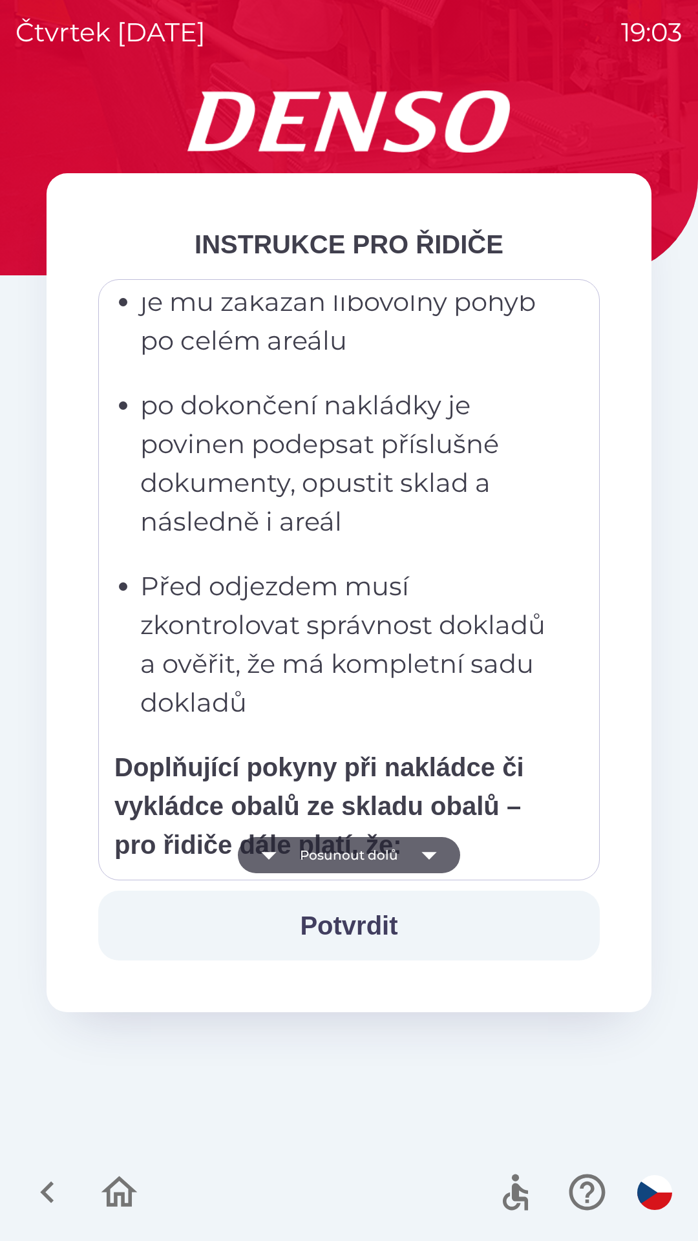
click at [384, 852] on button "Posunout dolů" at bounding box center [349, 855] width 222 height 36
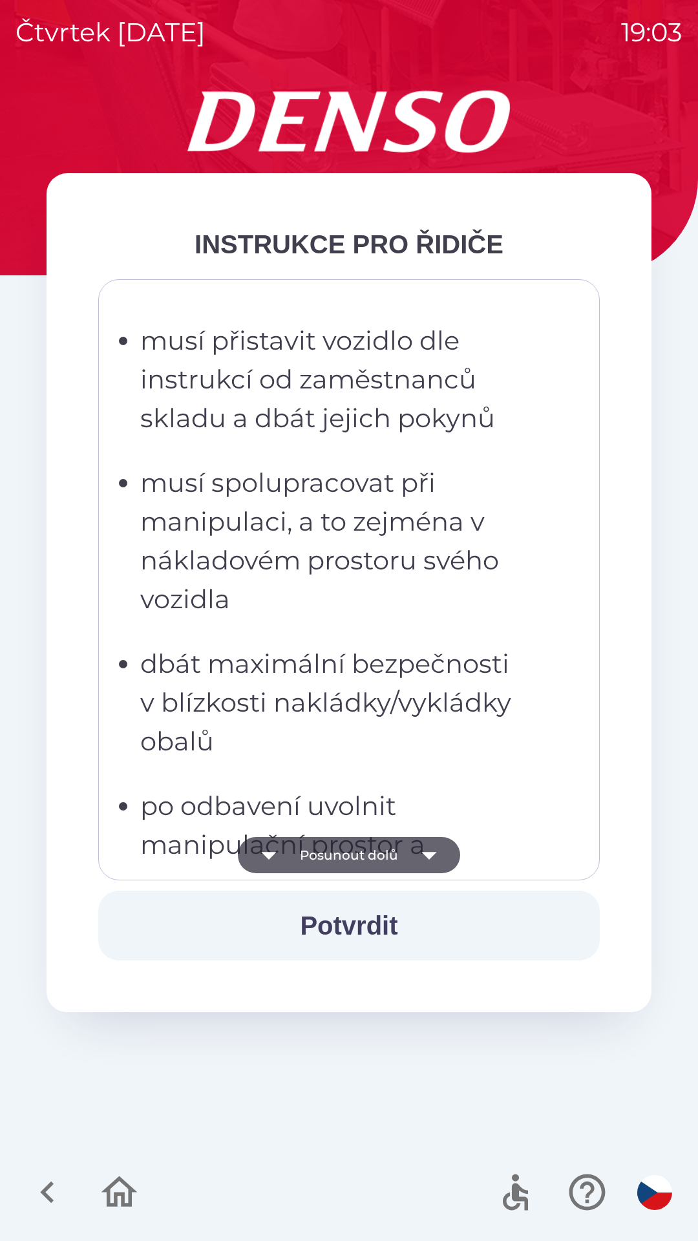
click at [384, 856] on button "Posunout dolů" at bounding box center [349, 855] width 222 height 36
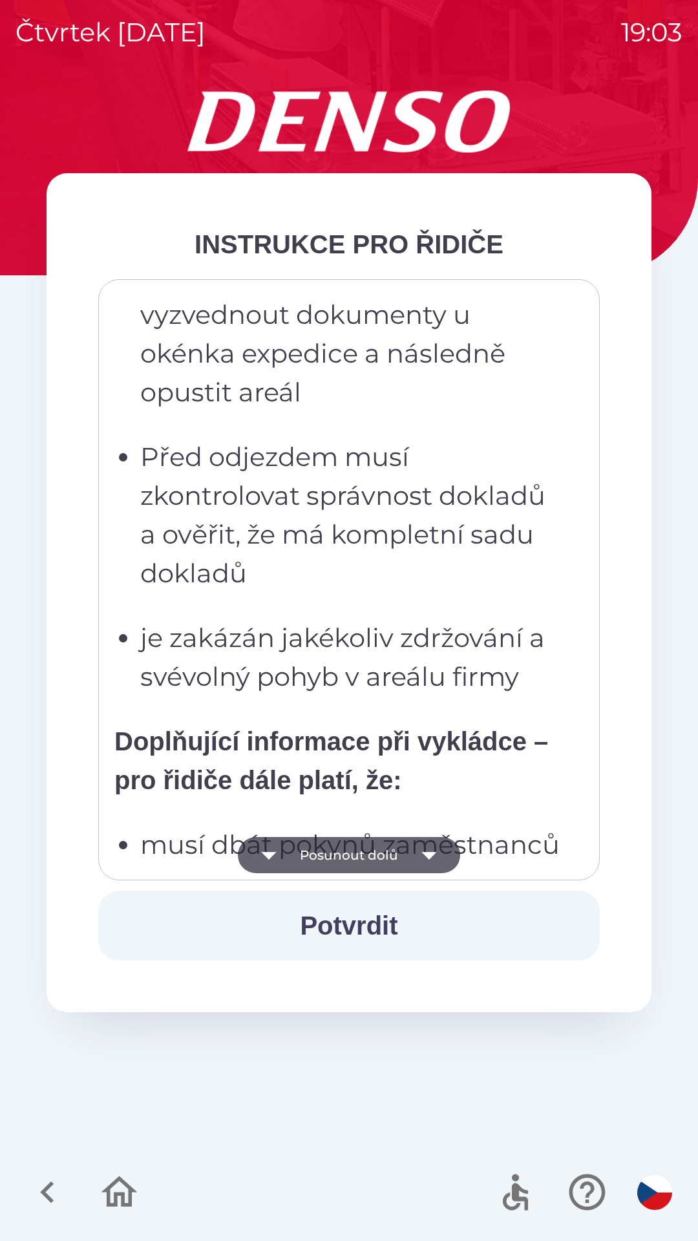
click at [390, 854] on button "Posunout dolů" at bounding box center [349, 855] width 222 height 36
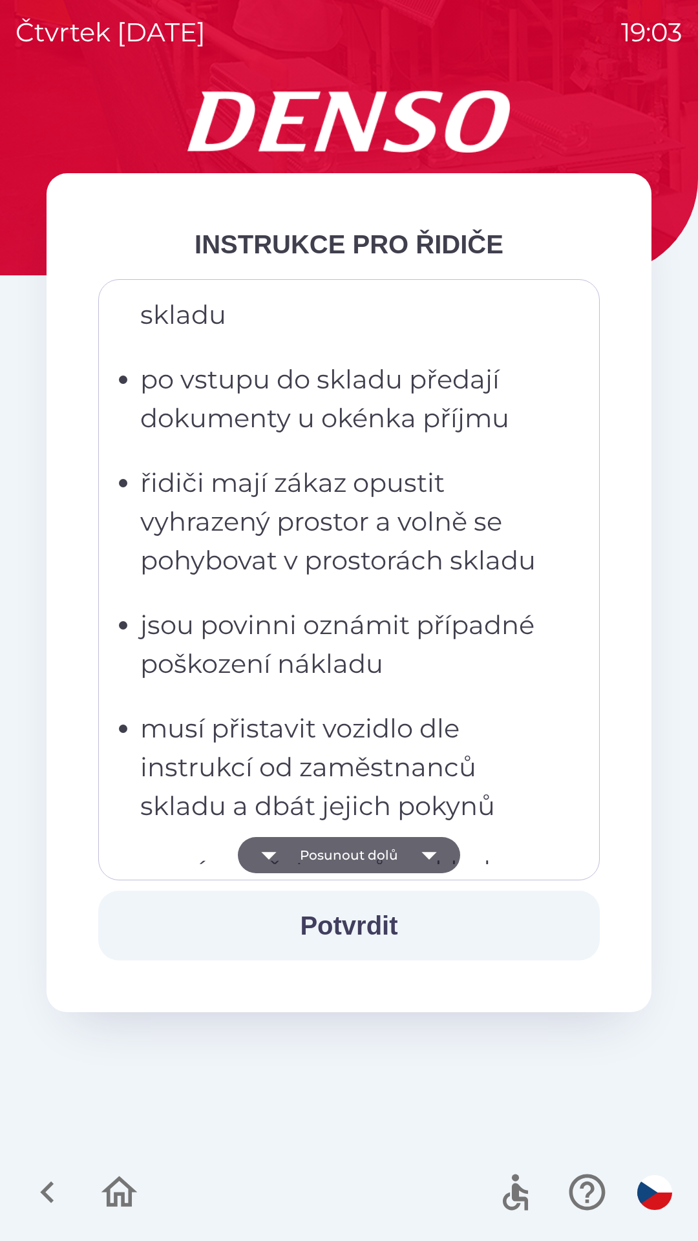
click at [393, 853] on button "Posunout dolů" at bounding box center [349, 855] width 222 height 36
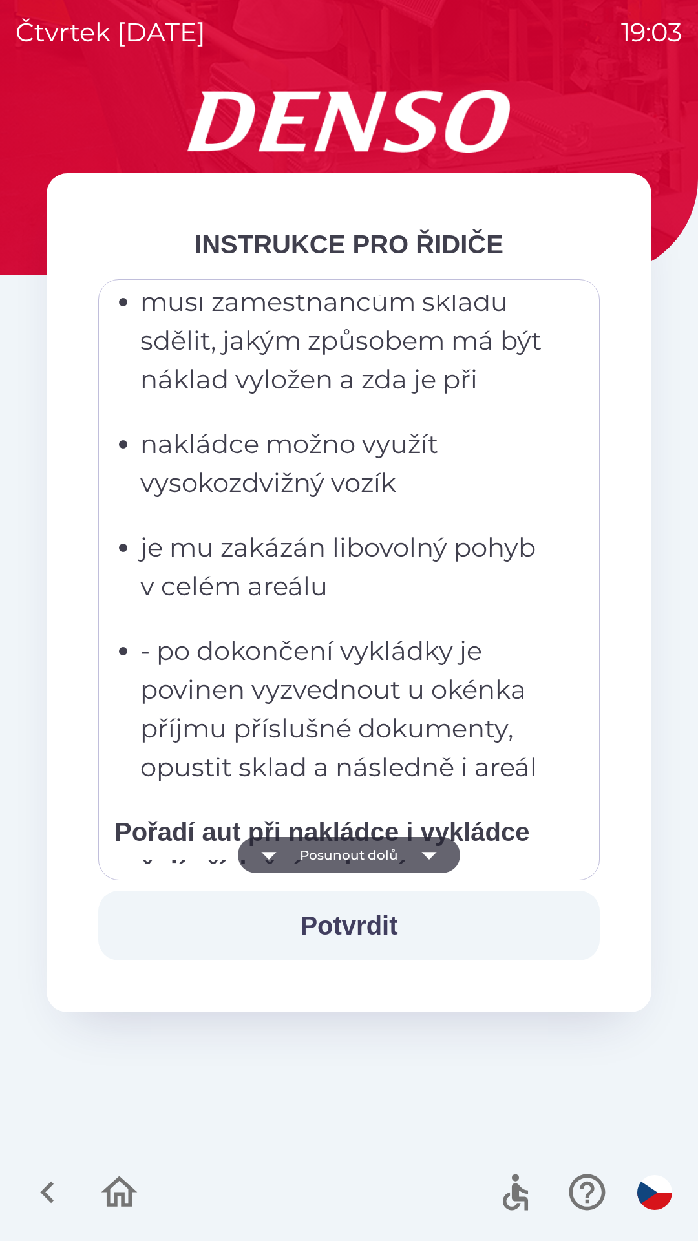
click at [398, 853] on button "Posunout dolů" at bounding box center [349, 855] width 222 height 36
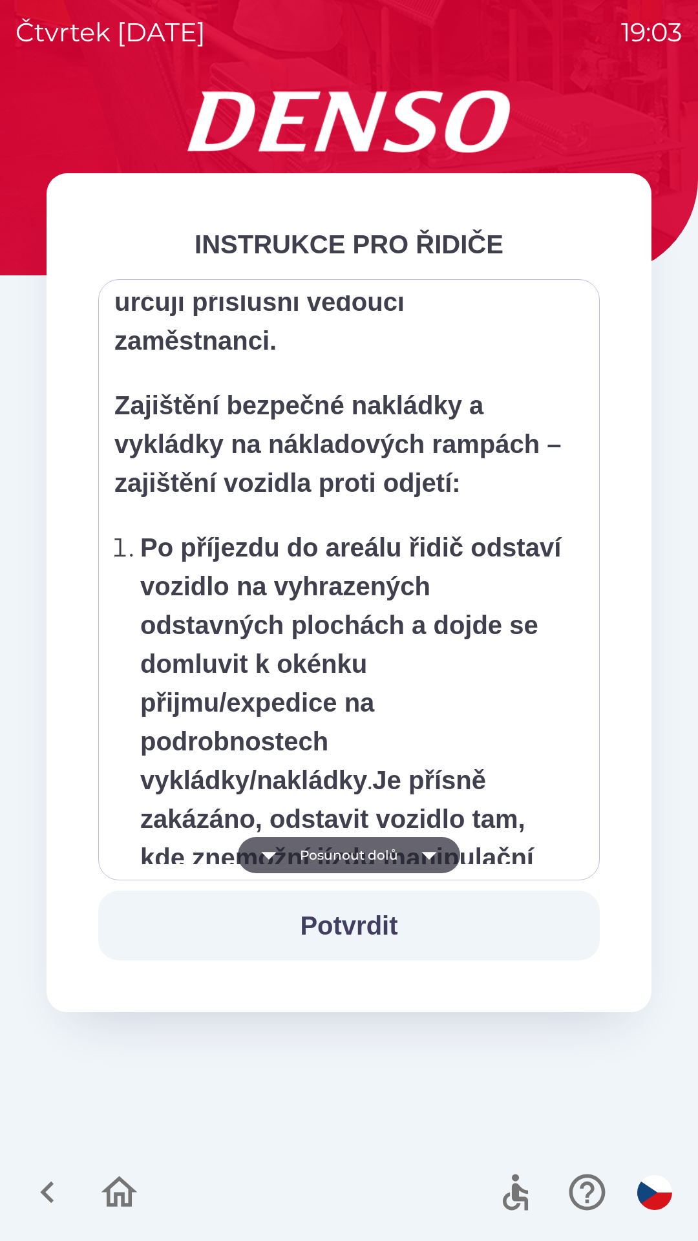
click at [401, 854] on button "Posunout dolů" at bounding box center [349, 855] width 222 height 36
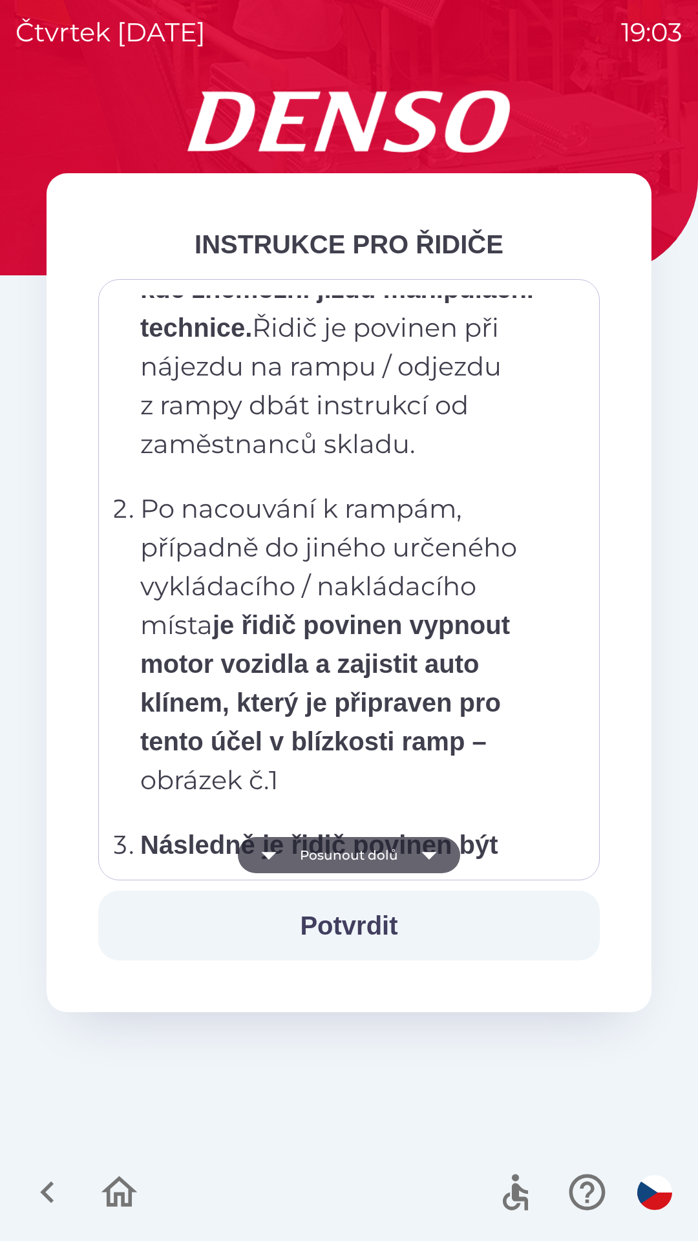
click at [401, 854] on button "Posunout dolů" at bounding box center [349, 855] width 222 height 36
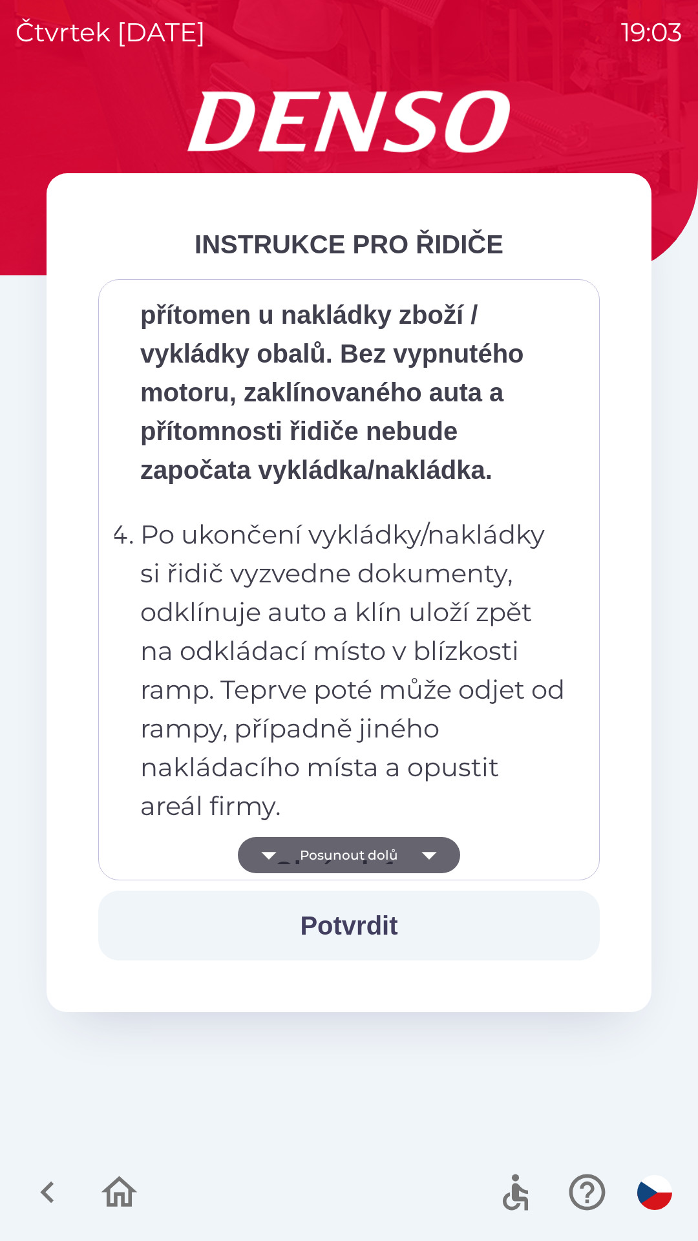
click at [401, 854] on button "Posunout dolů" at bounding box center [349, 855] width 222 height 36
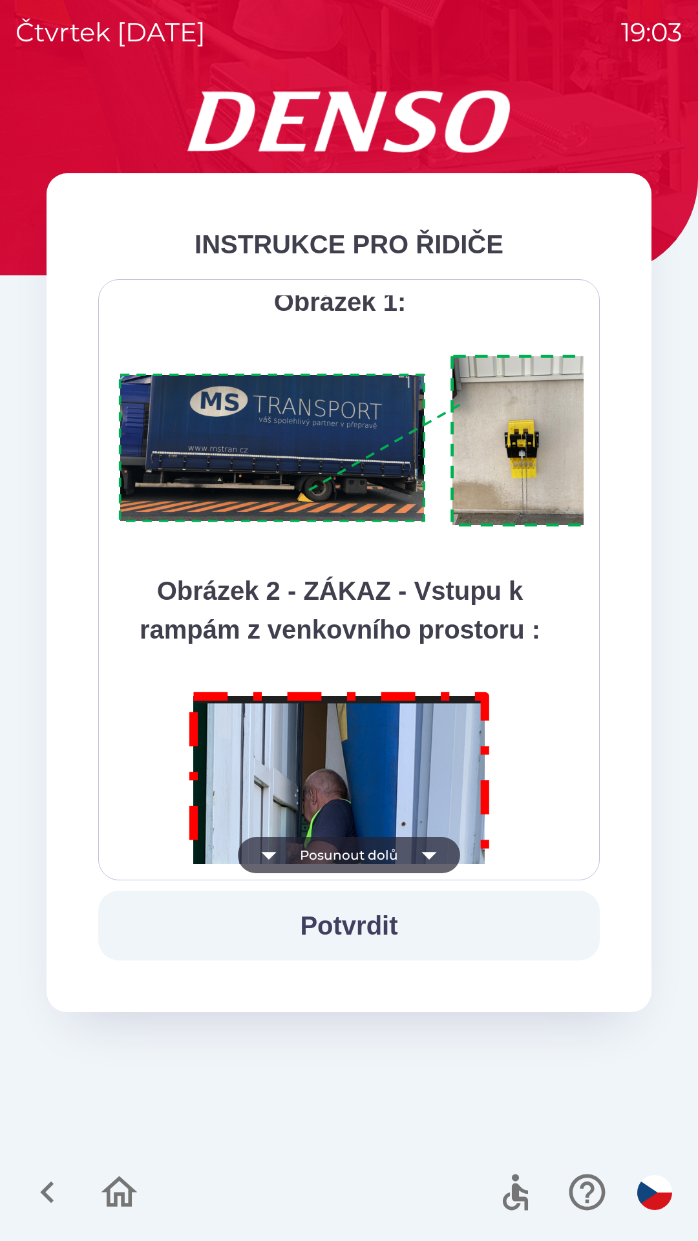
click at [401, 852] on button "Posunout dolů" at bounding box center [349, 855] width 222 height 36
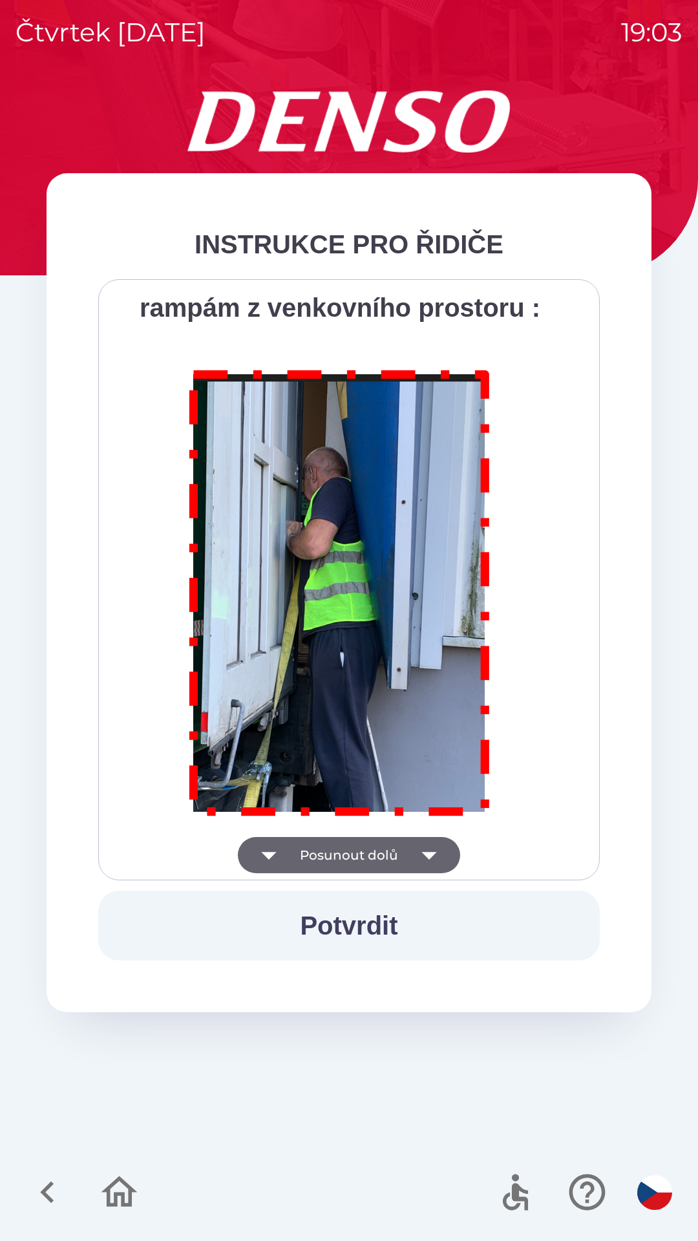
click at [397, 852] on div "Všichni řidiči přijíždějící do skladu firmy DENSO CZECH s.r.o. jsou po průjezdu…" at bounding box center [348, 579] width 469 height 569
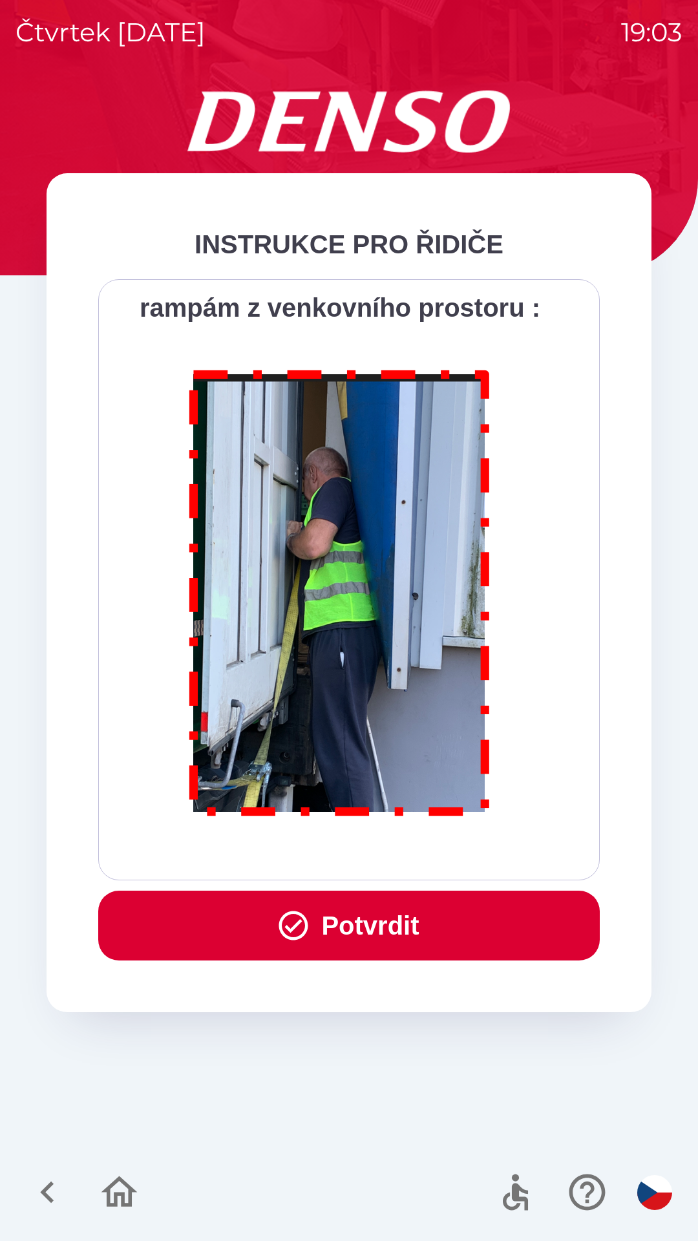
click at [405, 848] on div "Všichni řidiči přijíždějící do skladu firmy DENSO CZECH s.r.o. jsou po průjezdu…" at bounding box center [348, 579] width 469 height 569
click at [392, 902] on button "Potvrdit" at bounding box center [348, 925] width 501 height 70
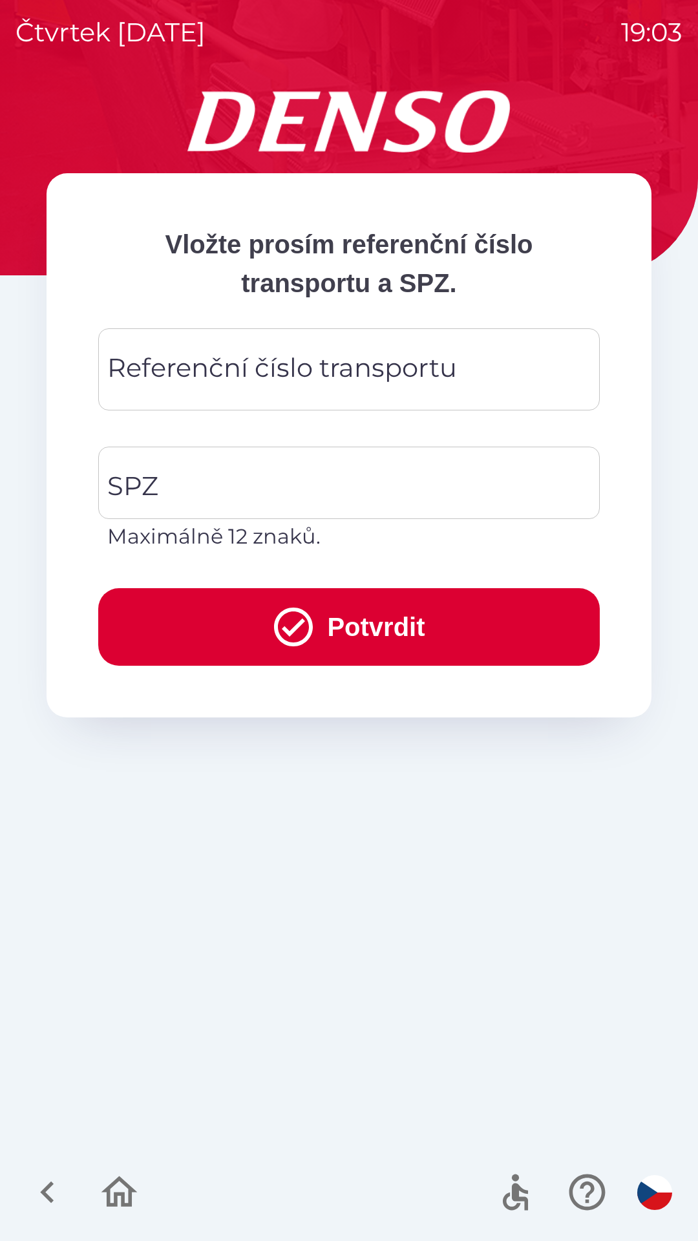
click at [330, 357] on div "Referenční číslo transportu Referenční číslo transportu" at bounding box center [348, 369] width 501 height 82
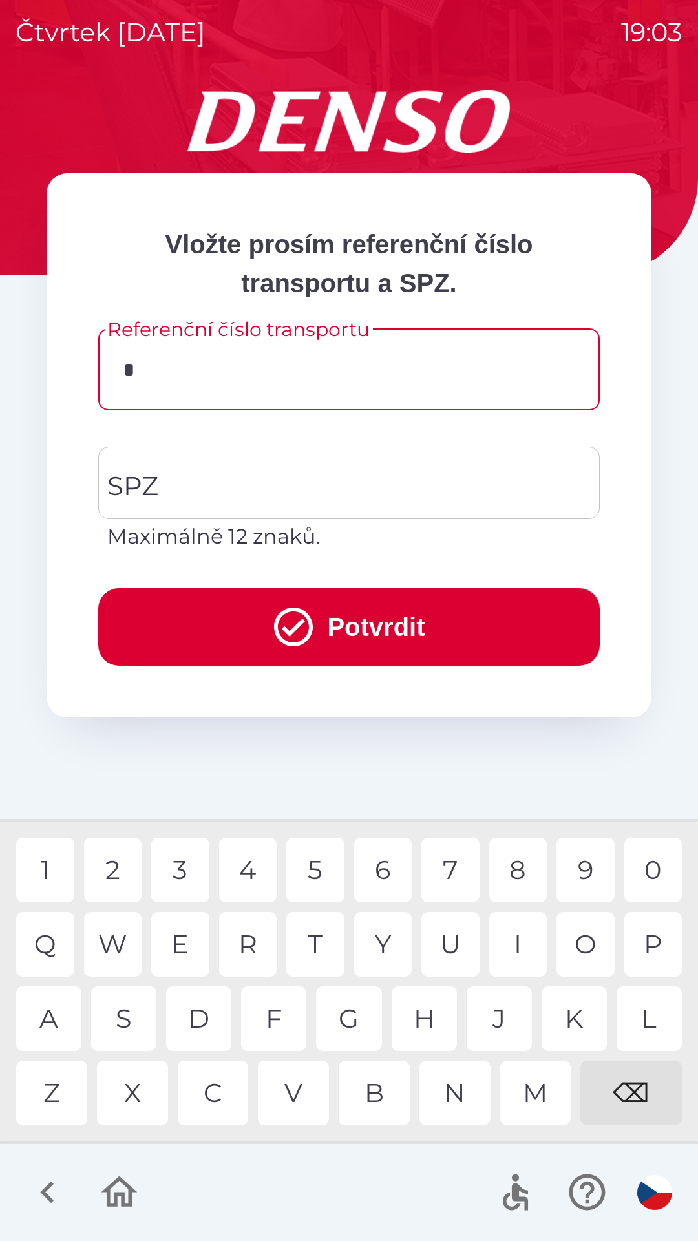
click at [187, 872] on div "3" at bounding box center [180, 869] width 58 height 65
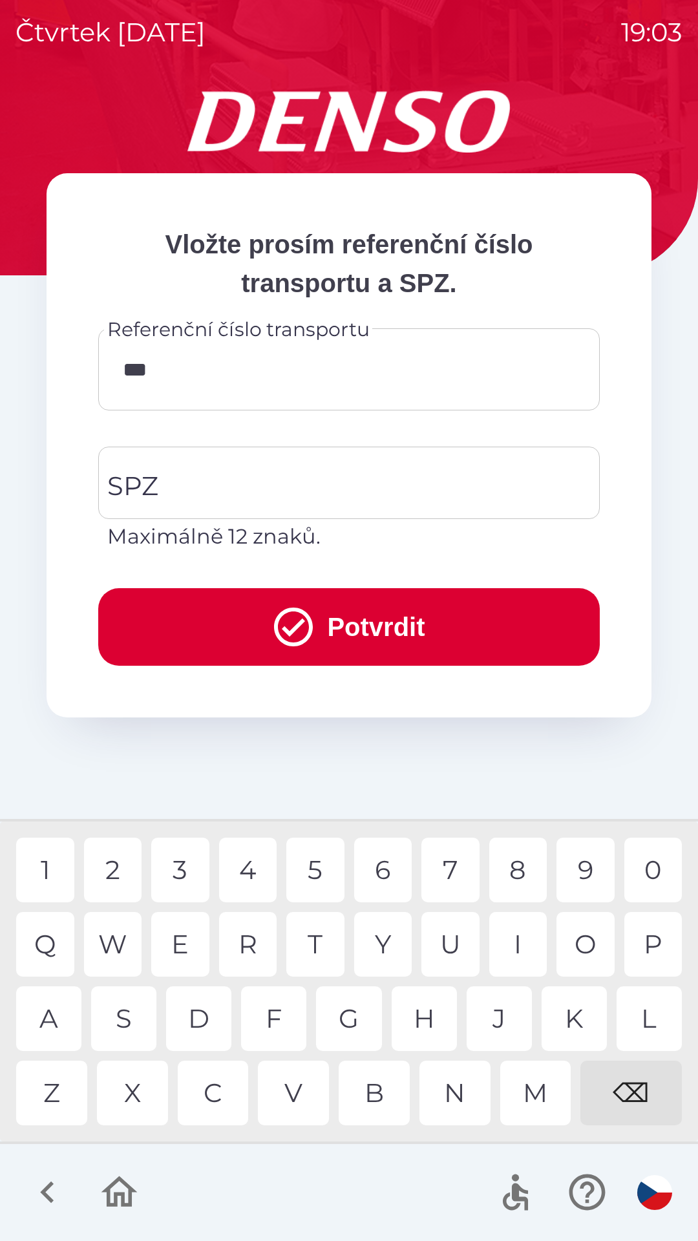
click at [447, 869] on div "7" at bounding box center [450, 869] width 58 height 65
click at [240, 868] on div "4" at bounding box center [248, 869] width 58 height 65
click at [580, 857] on div "9" at bounding box center [585, 869] width 58 height 65
type input "******"
click at [251, 871] on div "4" at bounding box center [248, 869] width 58 height 65
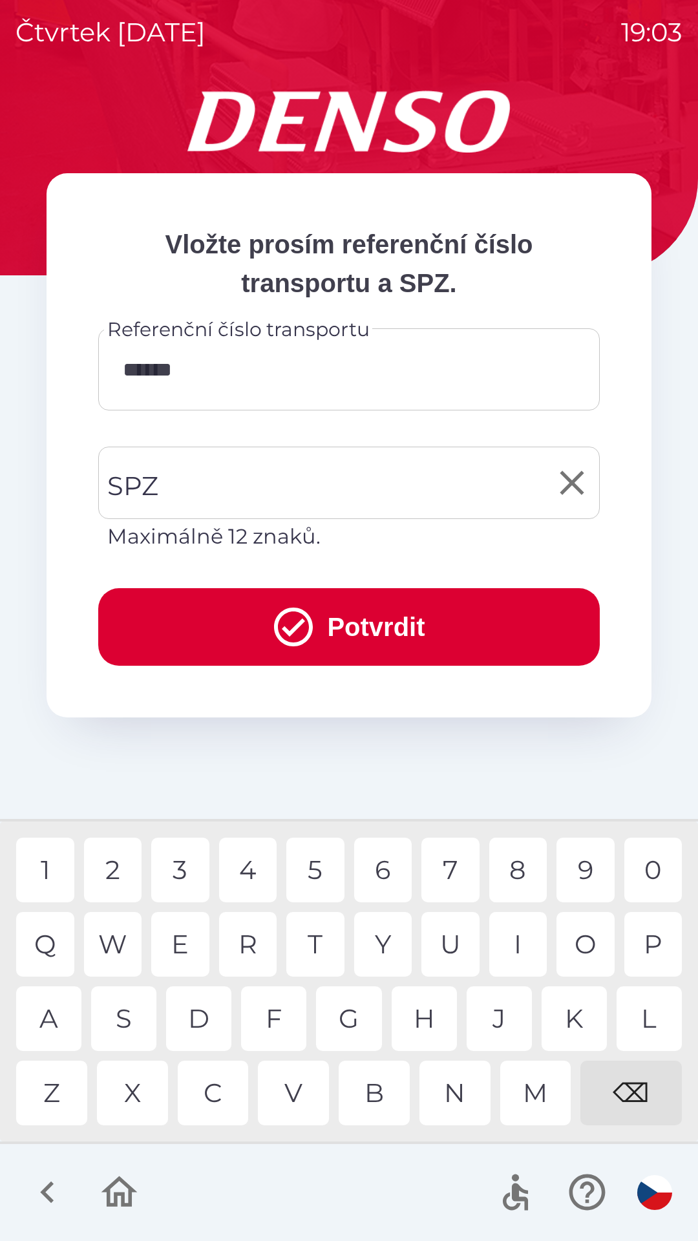
click at [319, 487] on input "SPZ" at bounding box center [339, 482] width 470 height 61
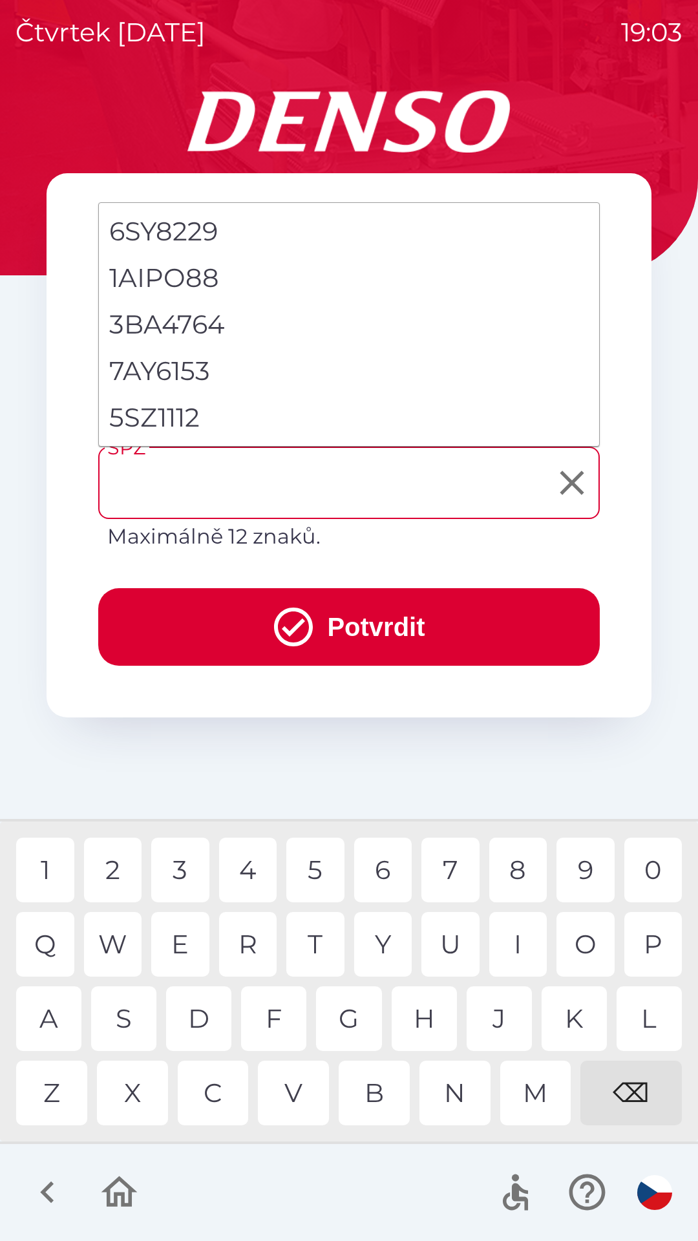
click at [260, 434] on li "5SZ1112" at bounding box center [349, 417] width 500 height 47
type input "*******"
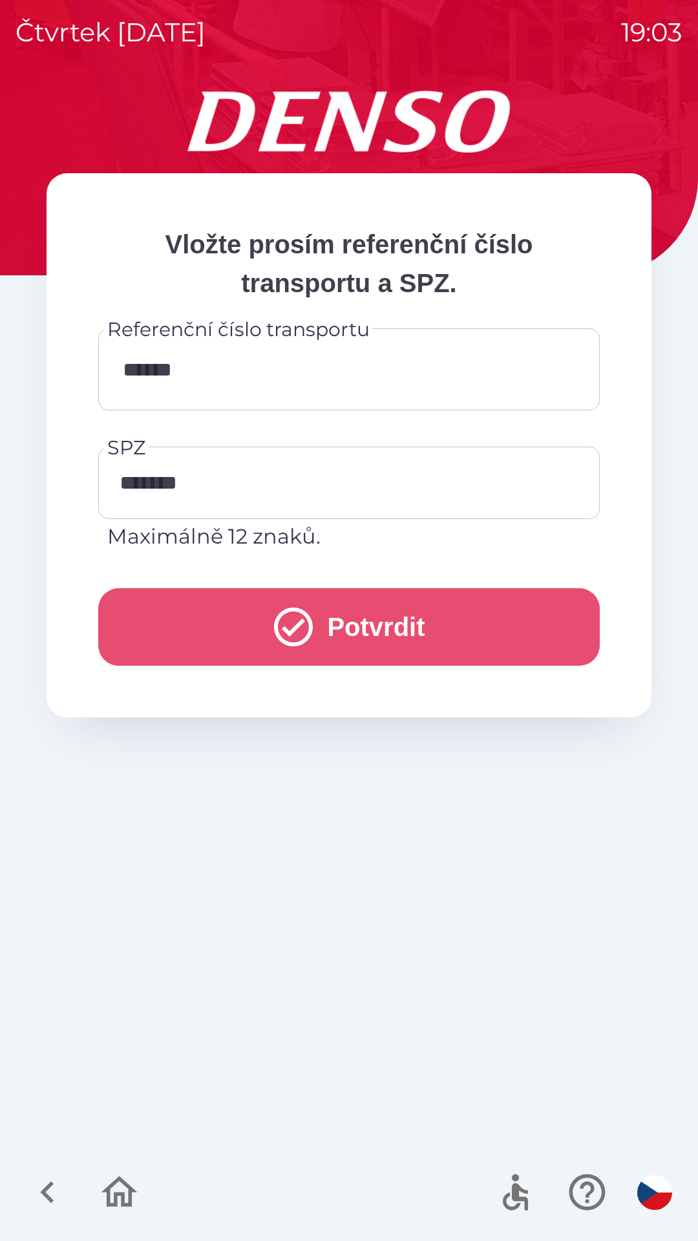
click at [359, 651] on button "Potvrdit" at bounding box center [348, 627] width 501 height 78
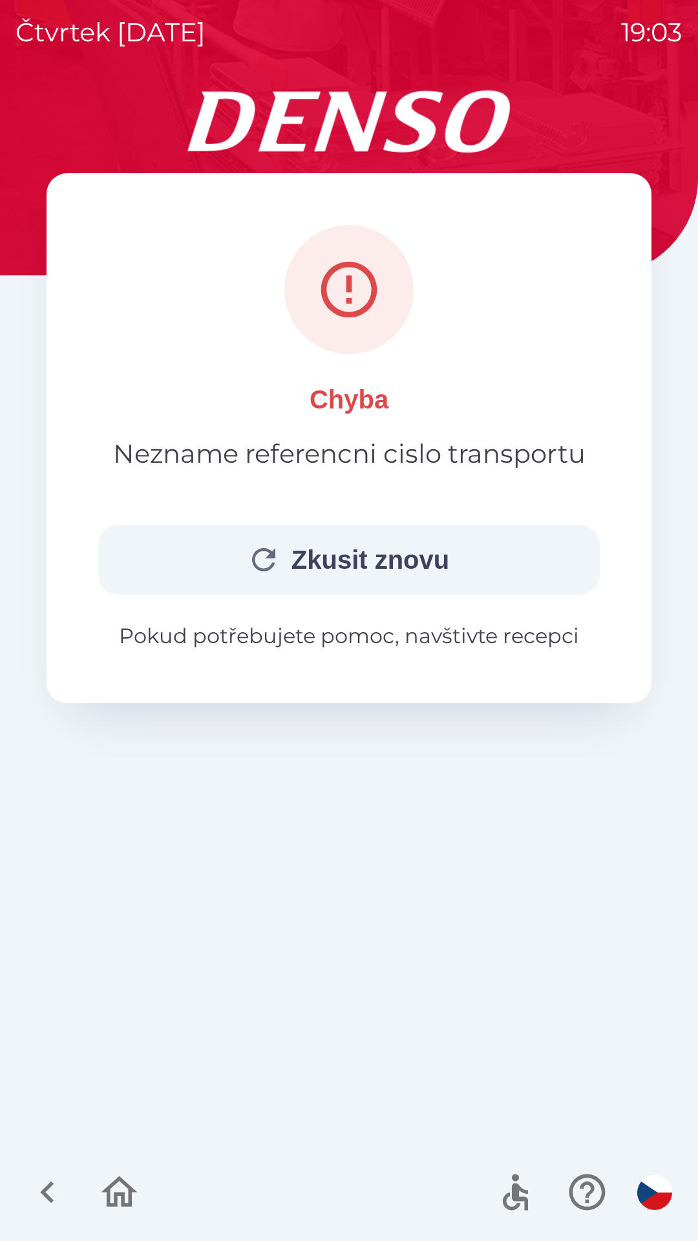
click at [385, 554] on button "Zkusit znovu" at bounding box center [348, 560] width 501 height 70
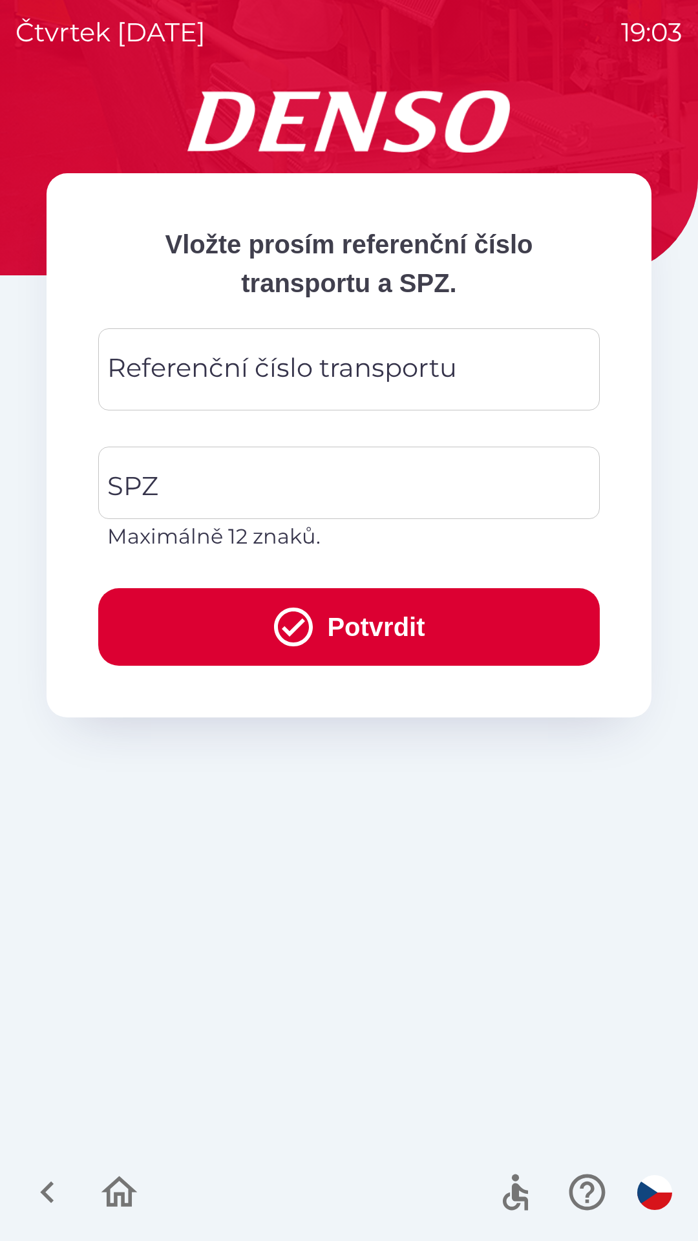
click at [107, 1203] on icon "button" at bounding box center [119, 1191] width 36 height 31
